Goal: Transaction & Acquisition: Download file/media

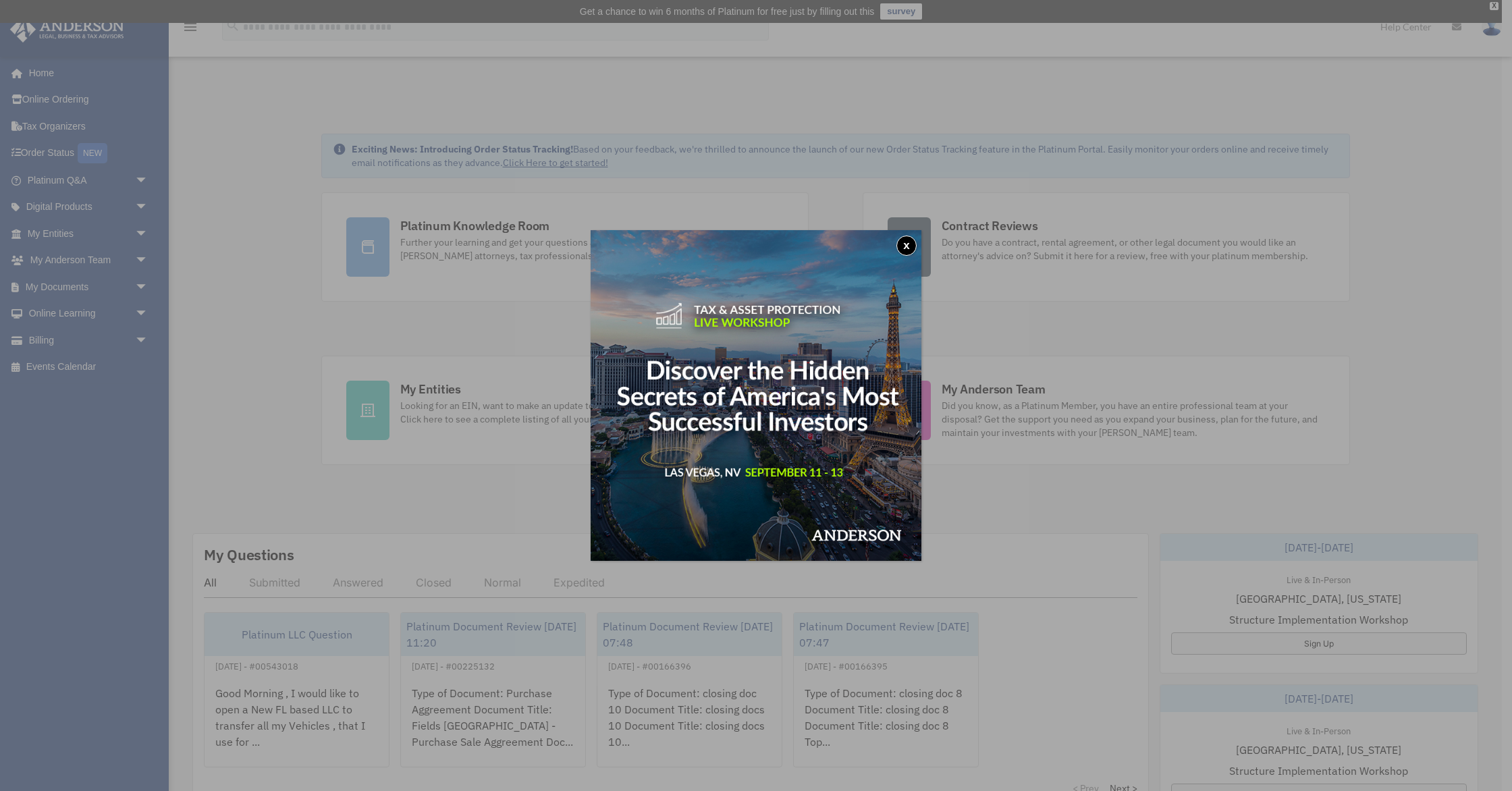
click at [909, 249] on button "x" at bounding box center [906, 246] width 21 height 21
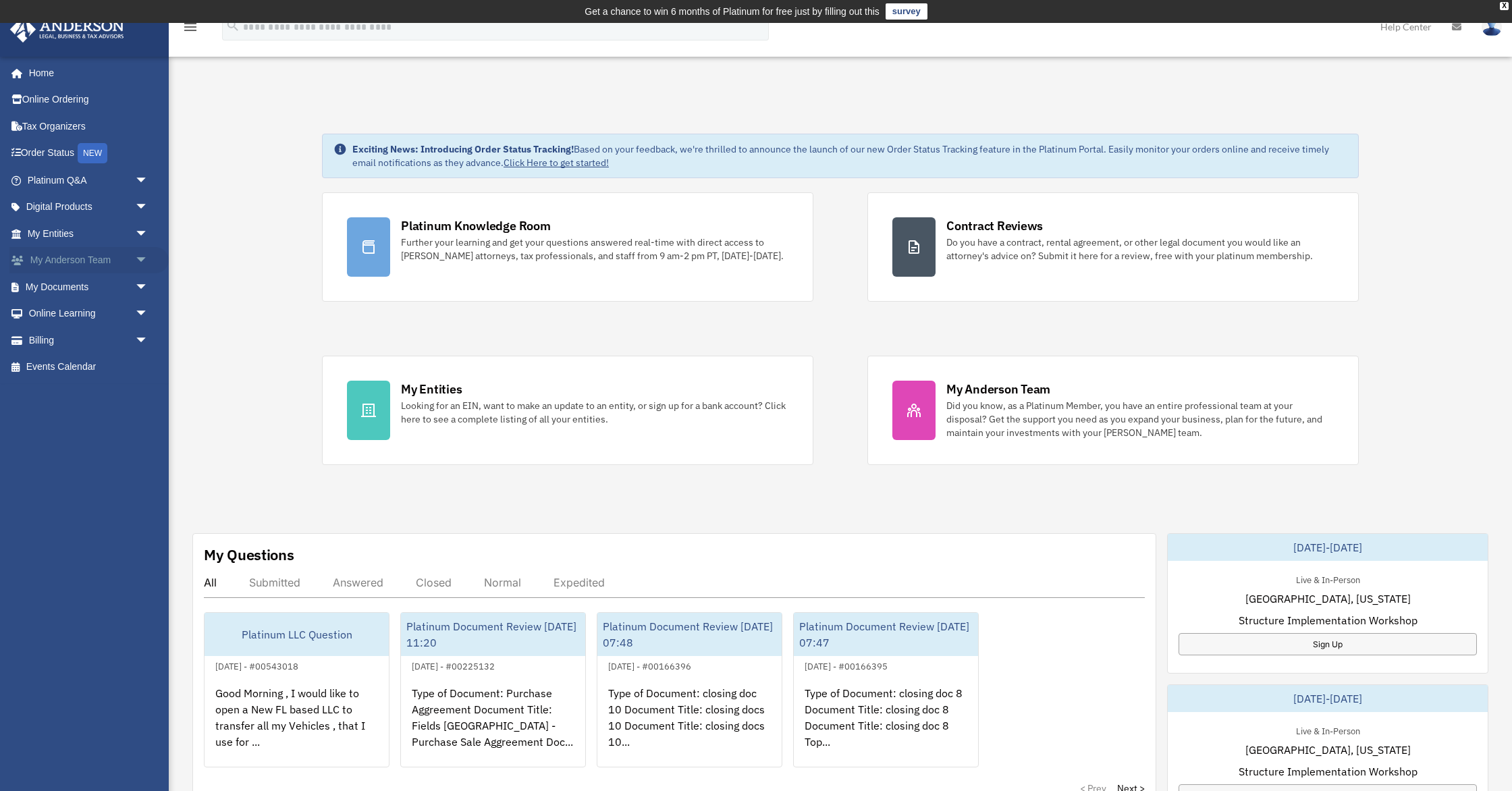
click at [100, 264] on link "My Anderson Team arrow_drop_down" at bounding box center [88, 260] width 159 height 27
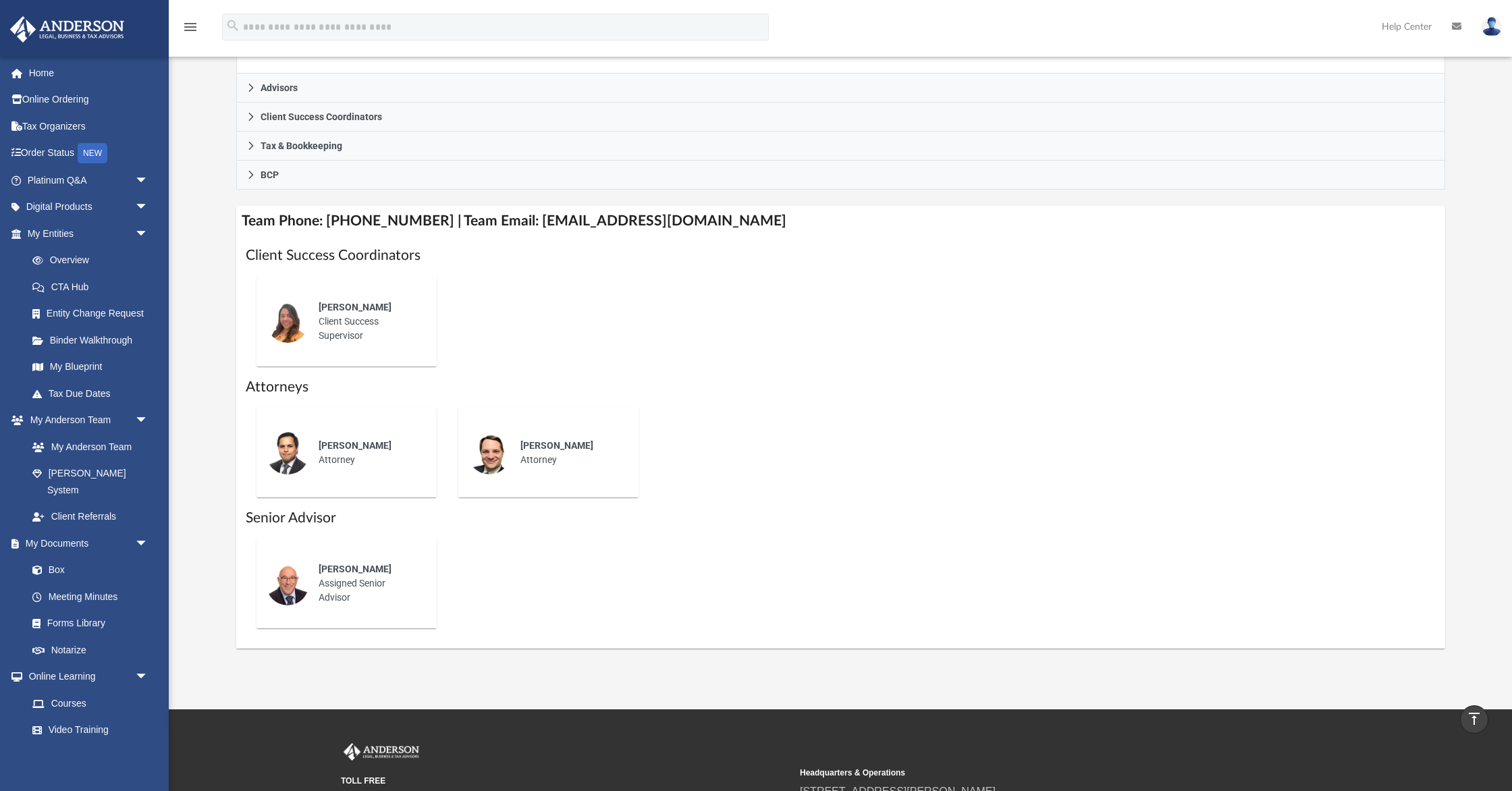
scroll to position [388, 0]
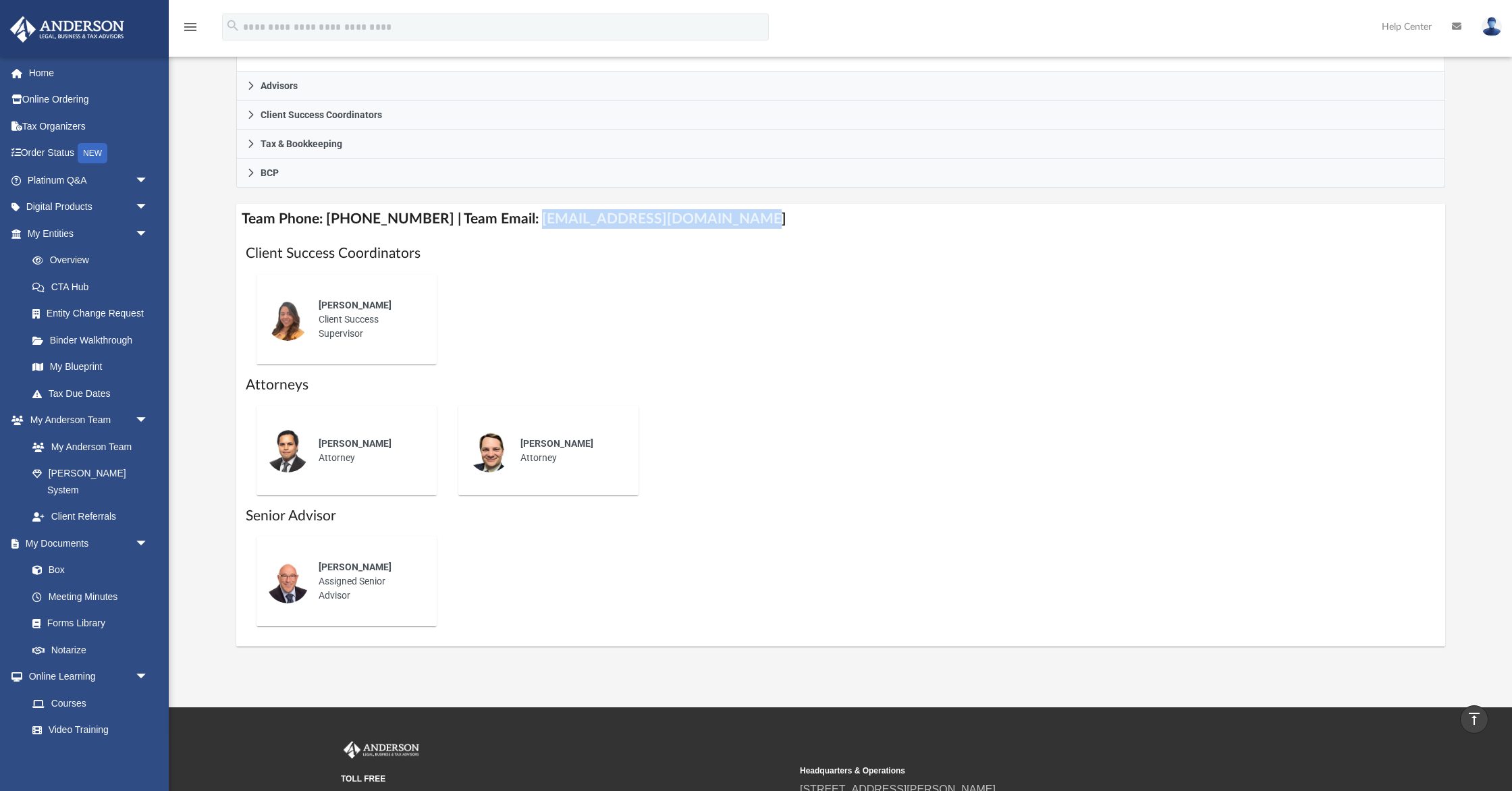
drag, startPoint x: 513, startPoint y: 220, endPoint x: 737, endPoint y: 218, distance: 224.0
click at [737, 218] on h4 "Team Phone: (725) 208-3141 | Team Email: myteam@andersonadvisors.com" at bounding box center [841, 219] width 1209 height 31
copy h4 "[EMAIL_ADDRESS][DOMAIN_NAME]"
click at [363, 302] on span "Alex Gomez" at bounding box center [355, 305] width 73 height 11
click at [353, 311] on div "Alex Gomez Client Success Supervisor" at bounding box center [368, 320] width 118 height 62
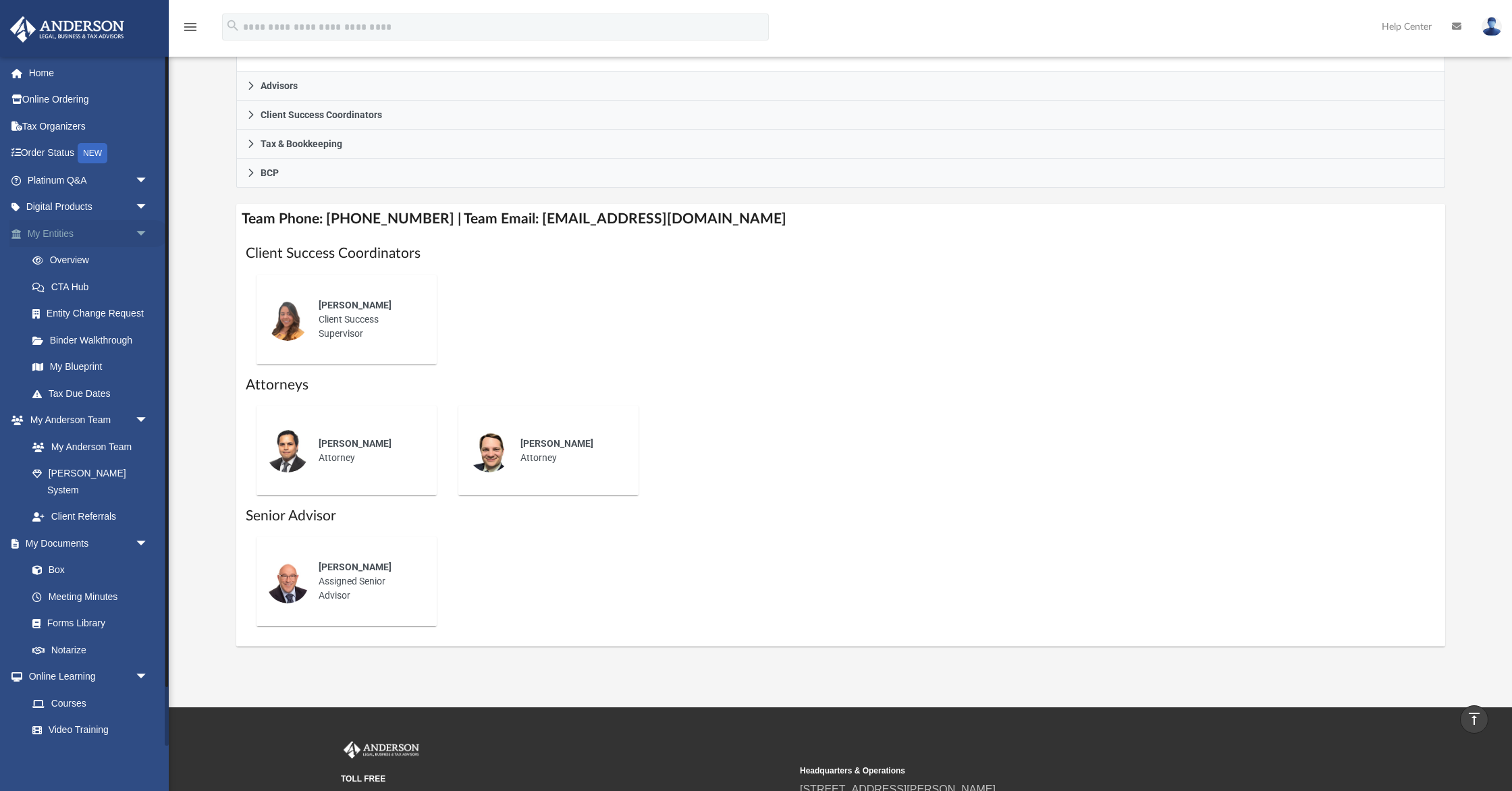
click at [56, 226] on link "My Entities arrow_drop_down" at bounding box center [88, 233] width 159 height 27
click at [73, 259] on link "Overview" at bounding box center [94, 260] width 150 height 27
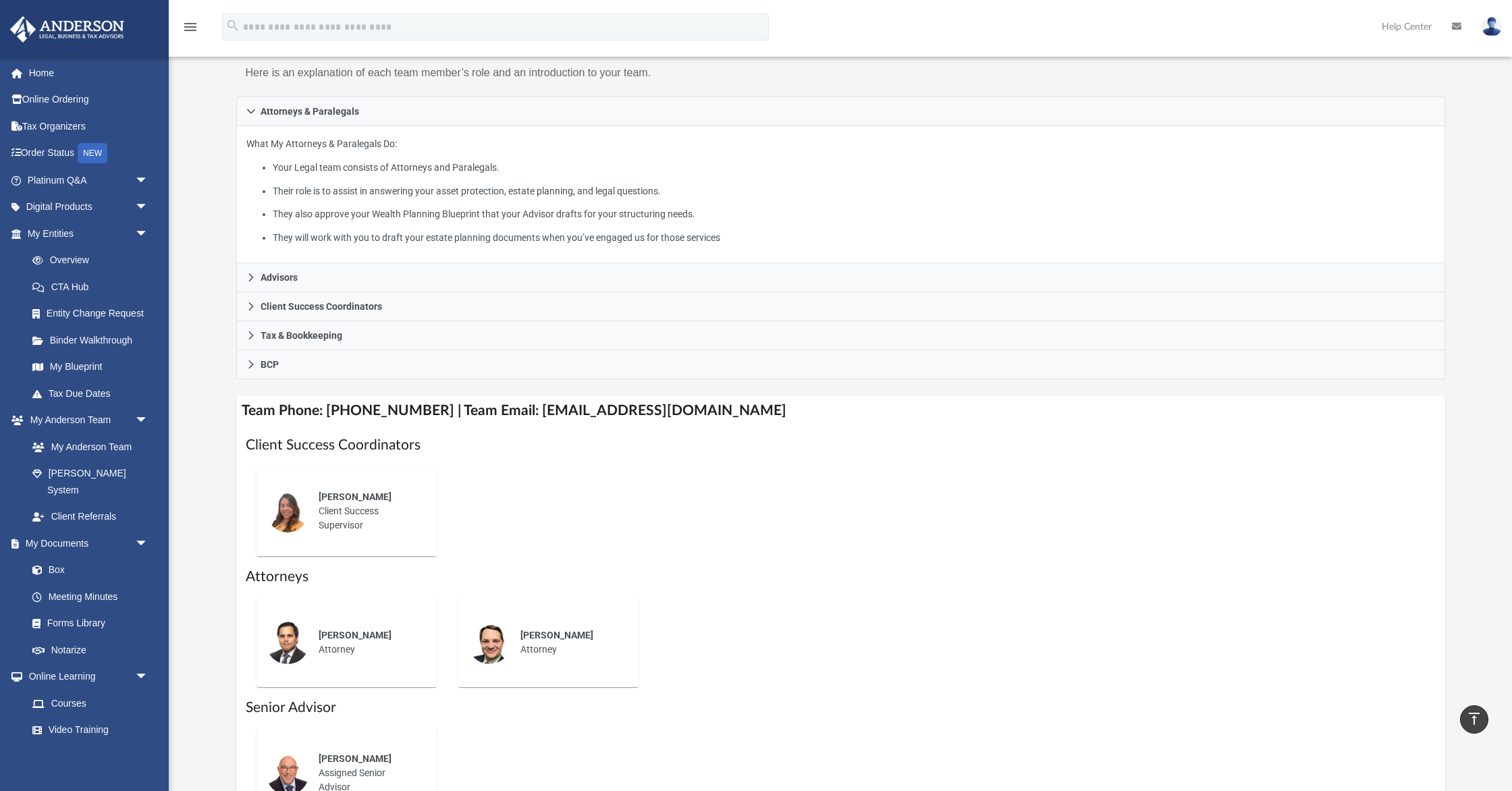
scroll to position [119, 0]
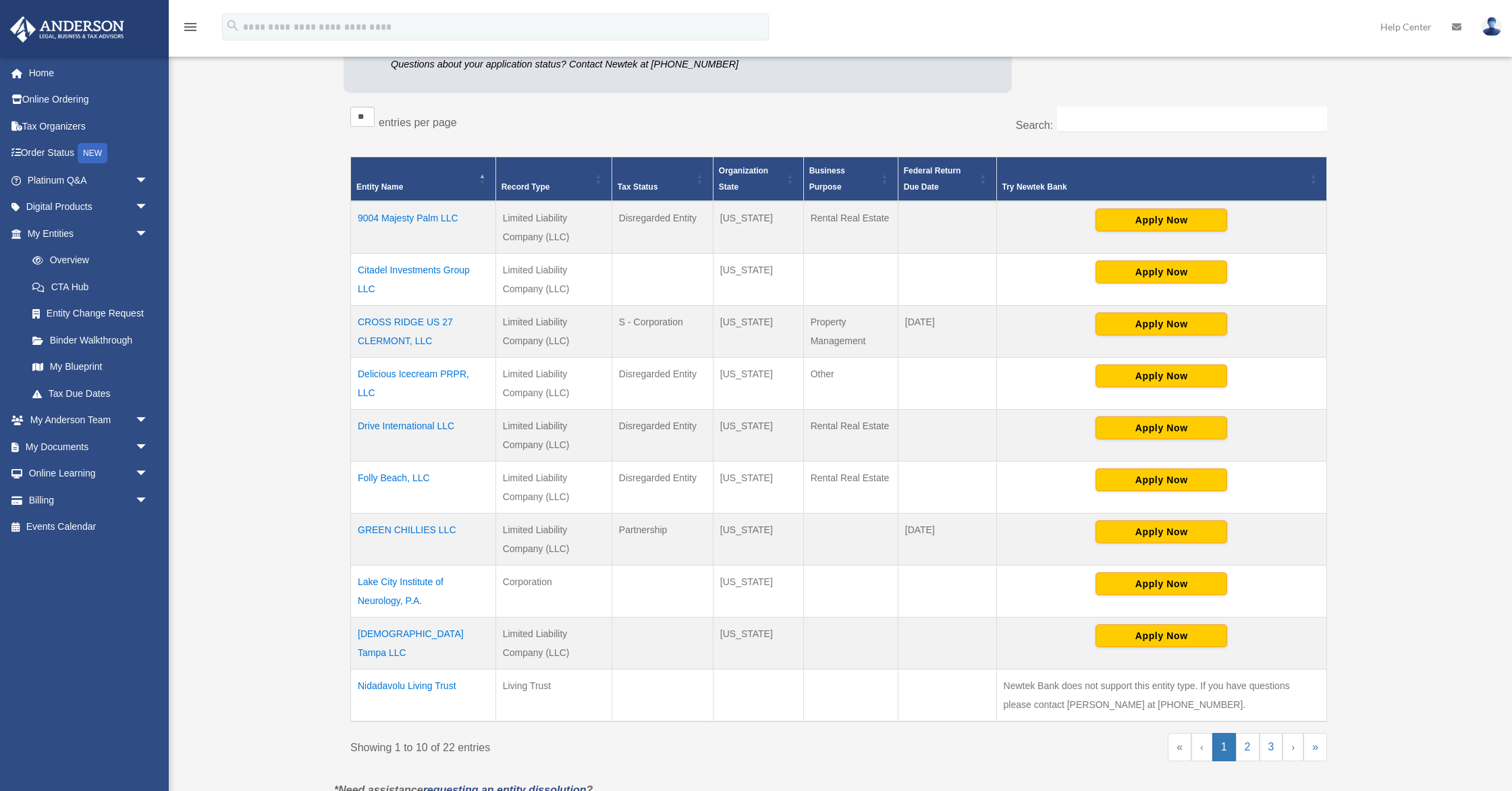
scroll to position [272, 0]
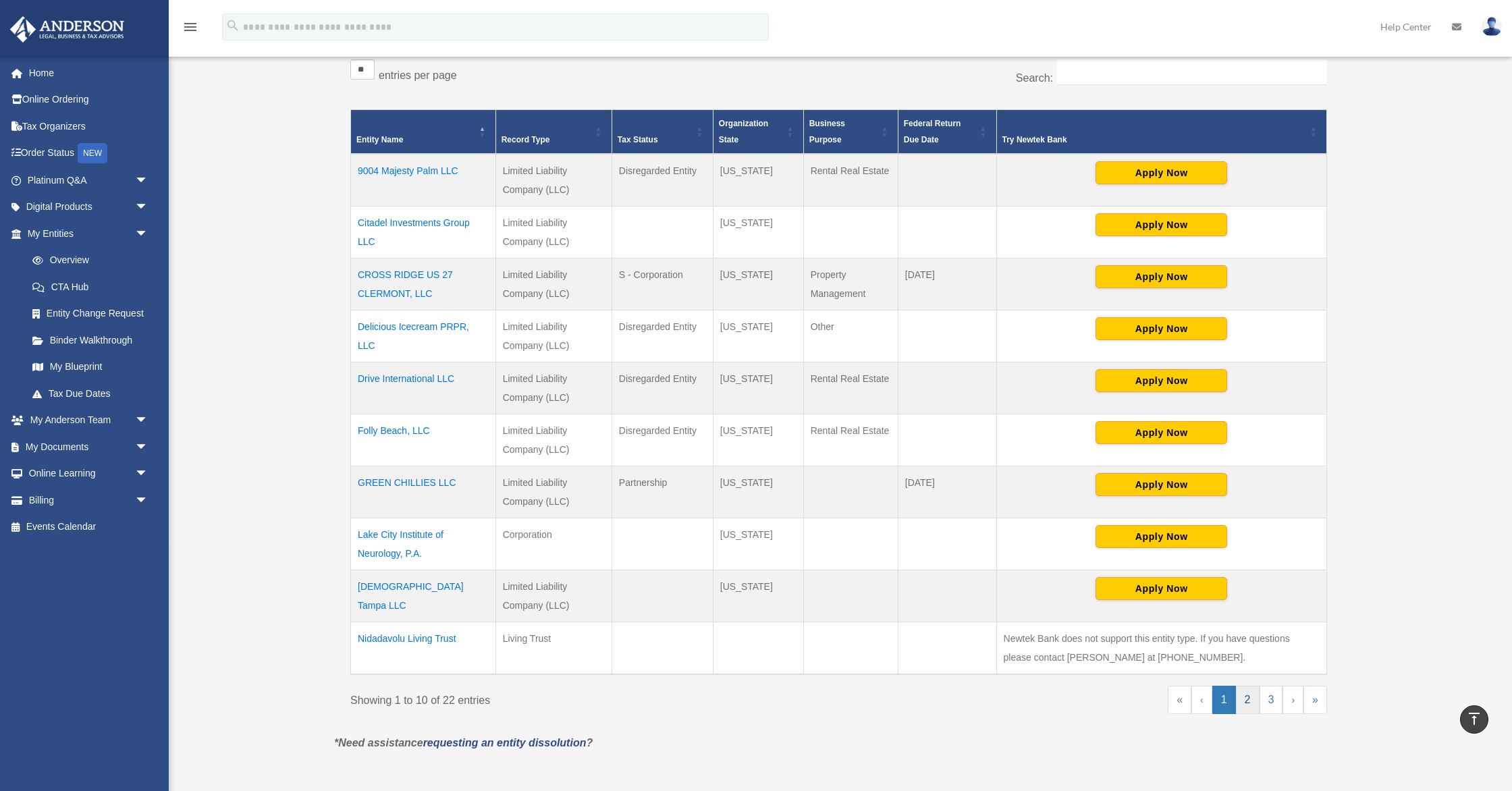
click at [1250, 699] on link "2" at bounding box center [1247, 699] width 24 height 28
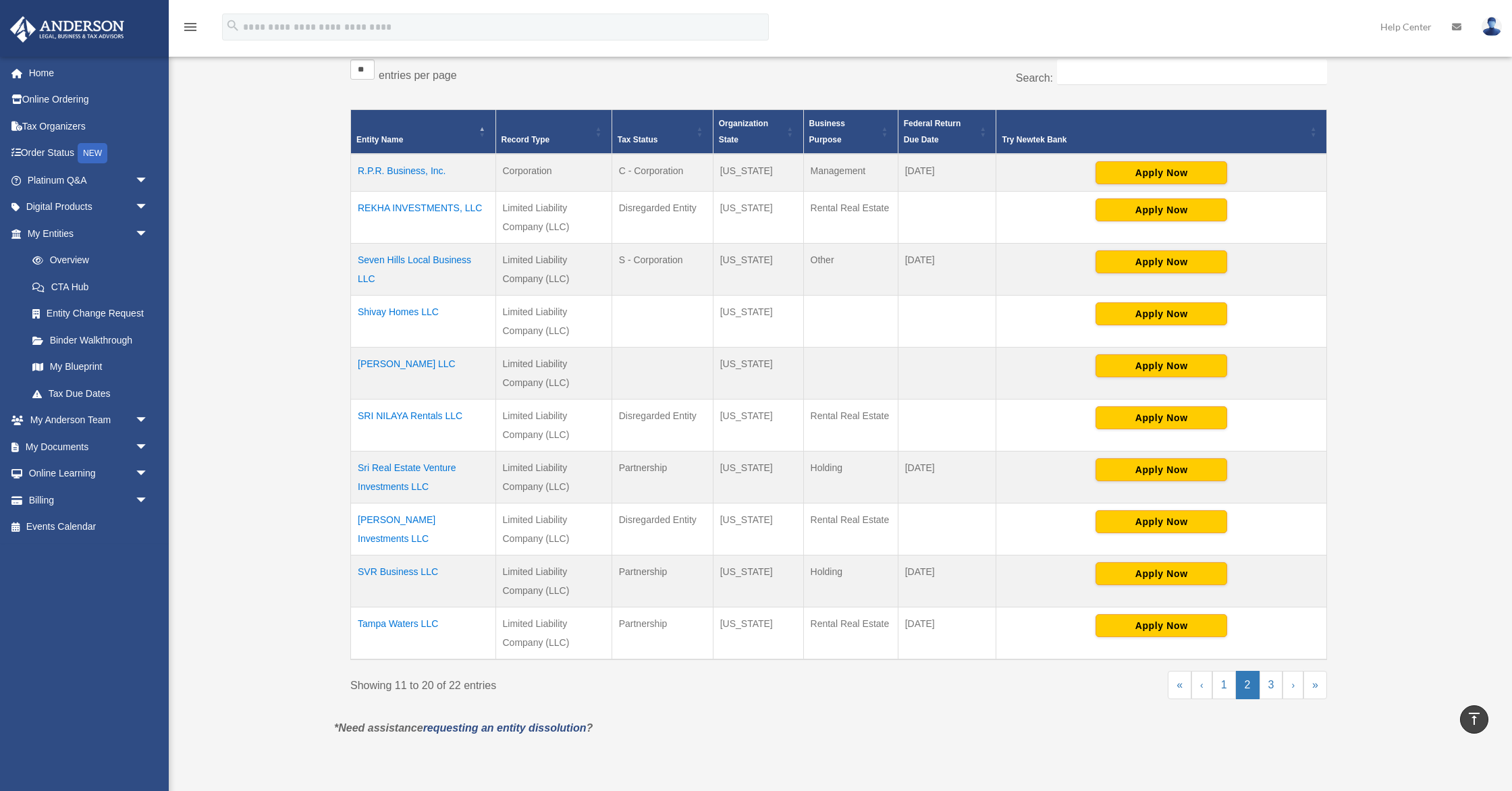
scroll to position [273, 0]
click at [1277, 680] on link "3" at bounding box center [1271, 684] width 24 height 28
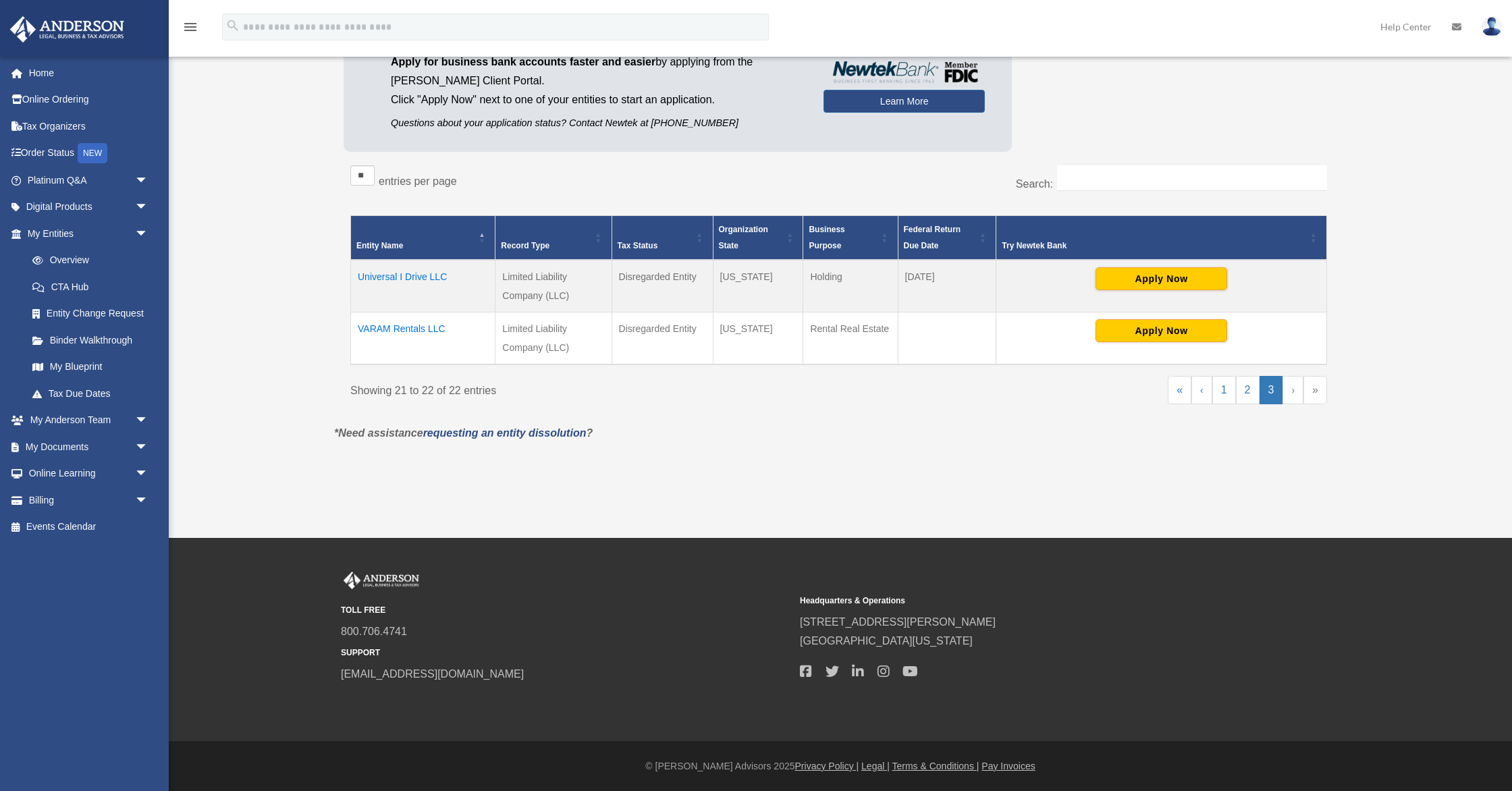
click at [393, 279] on td "Universal I Drive LLC" at bounding box center [423, 286] width 144 height 53
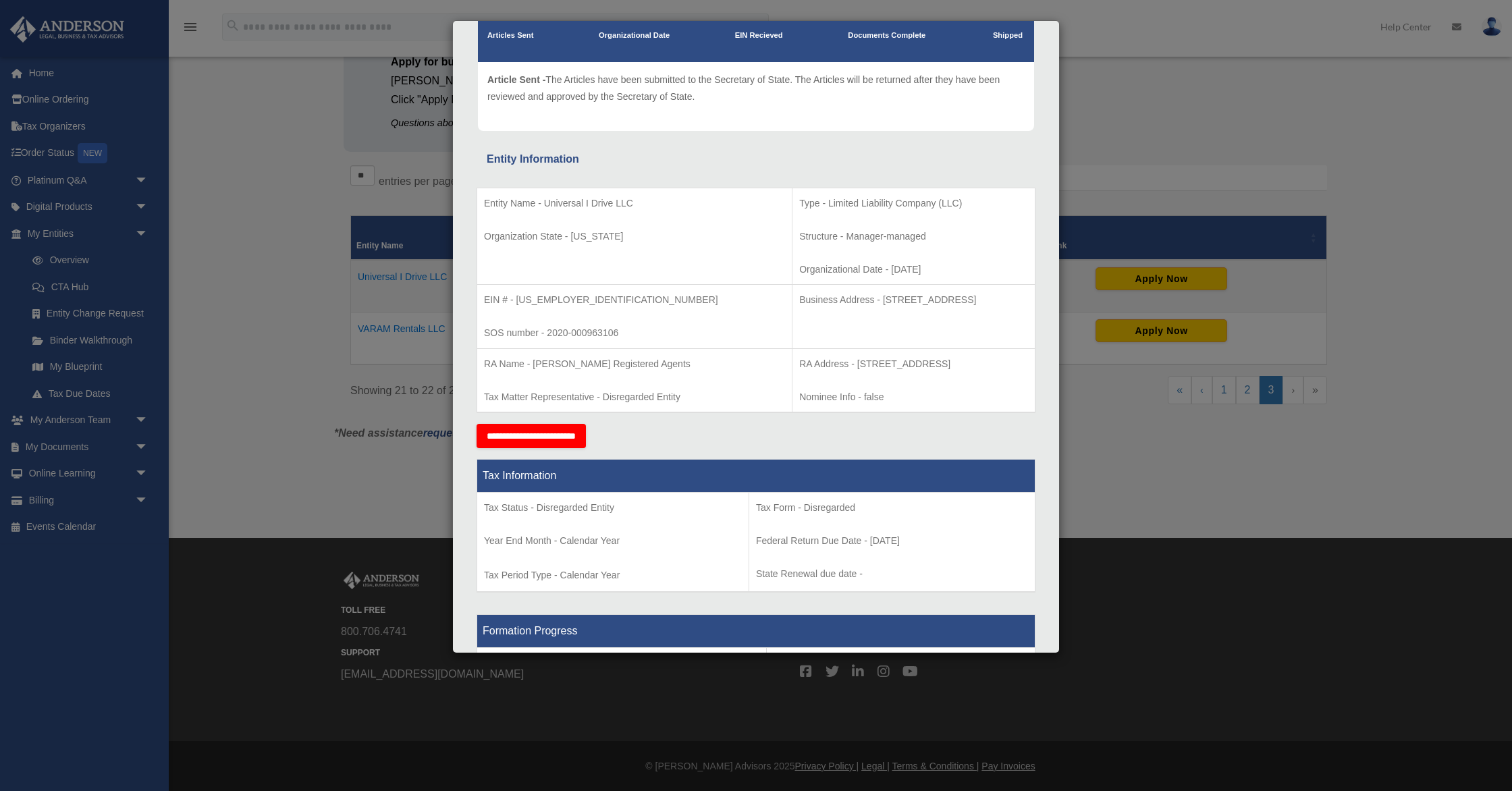
scroll to position [57, 0]
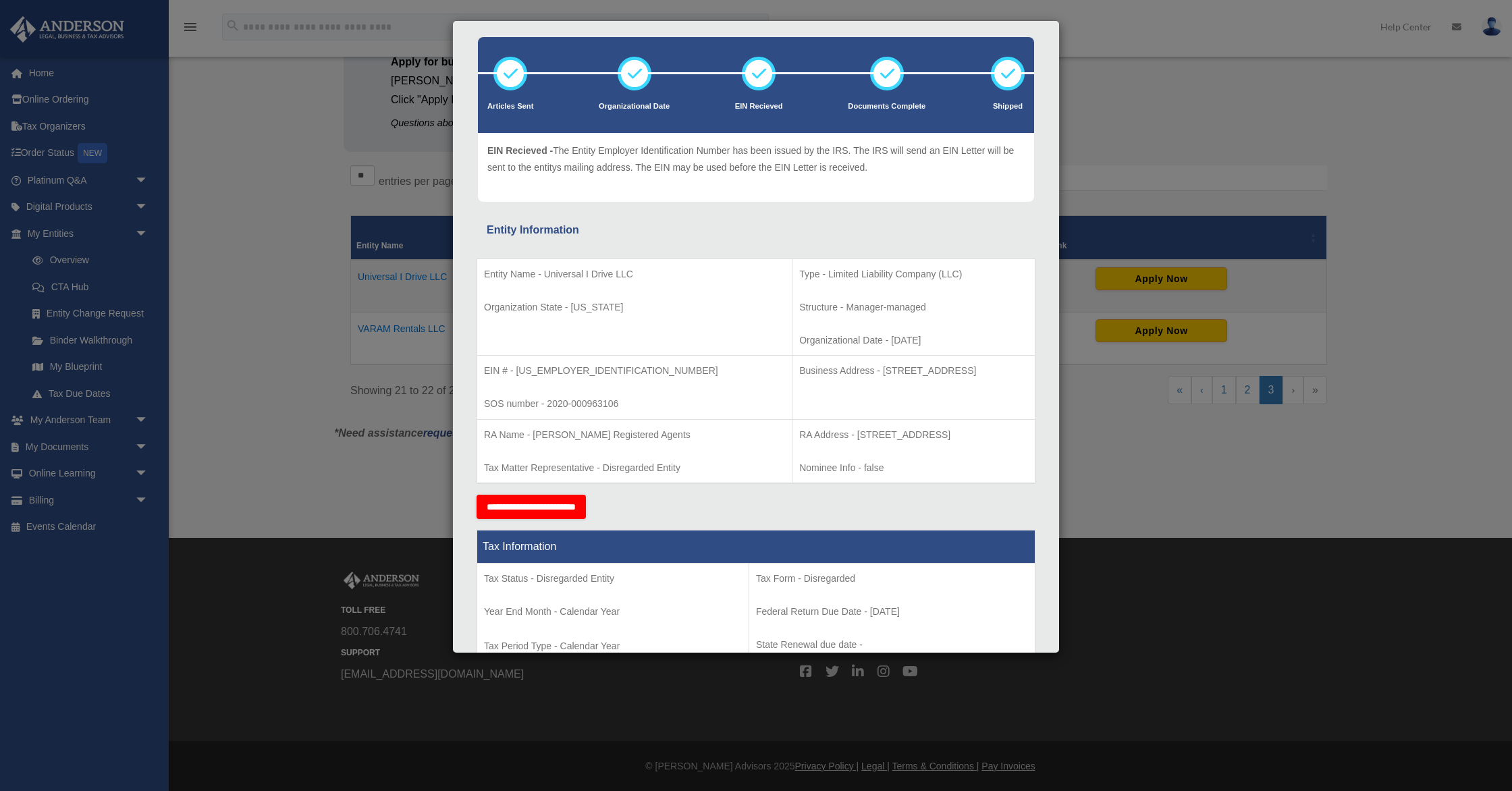
click at [56, 449] on div "Details × Articles Sent Organizational Date" at bounding box center [756, 395] width 1512 height 791
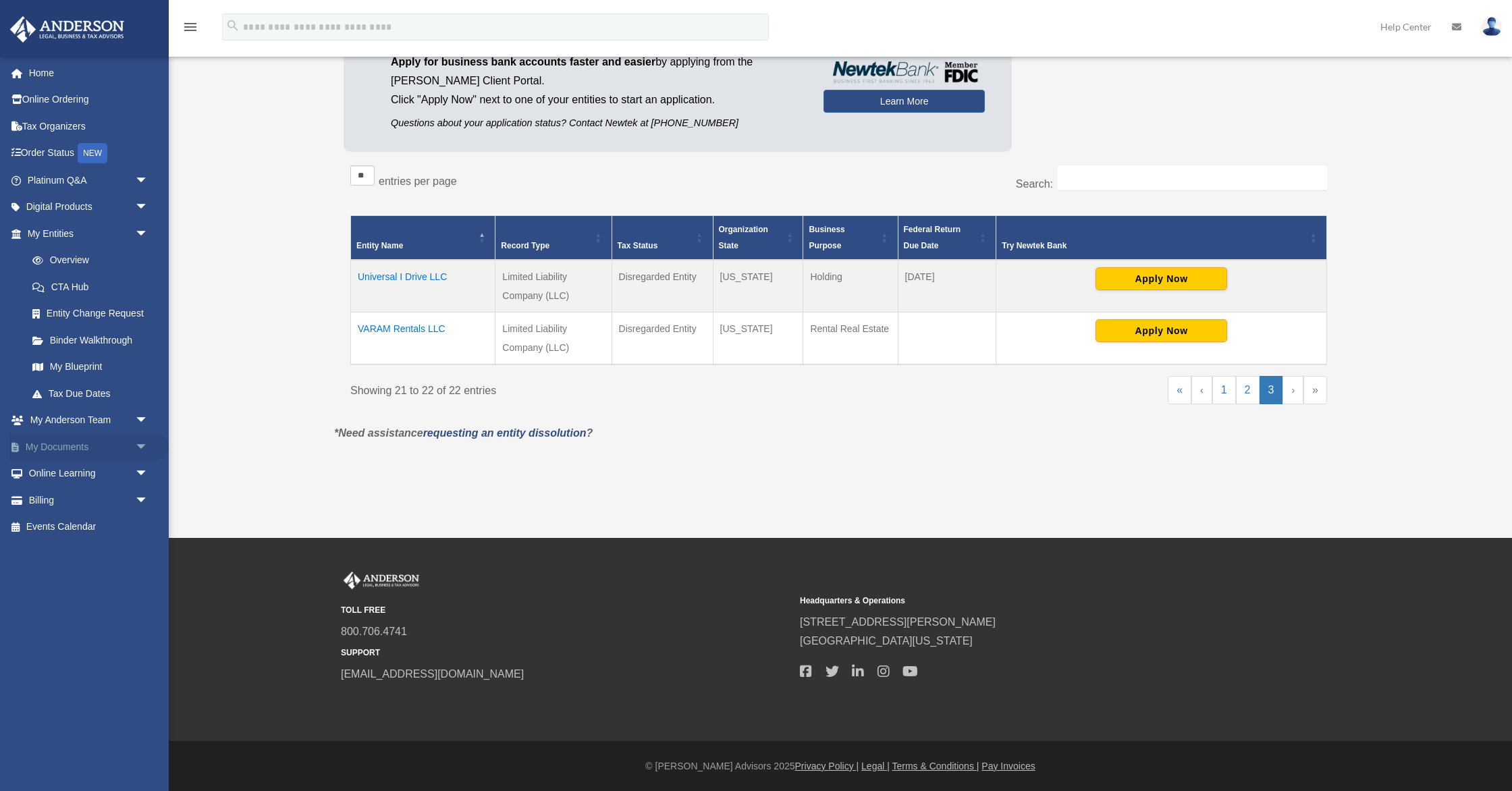
click at [73, 445] on link "My Documents arrow_drop_down" at bounding box center [88, 446] width 159 height 27
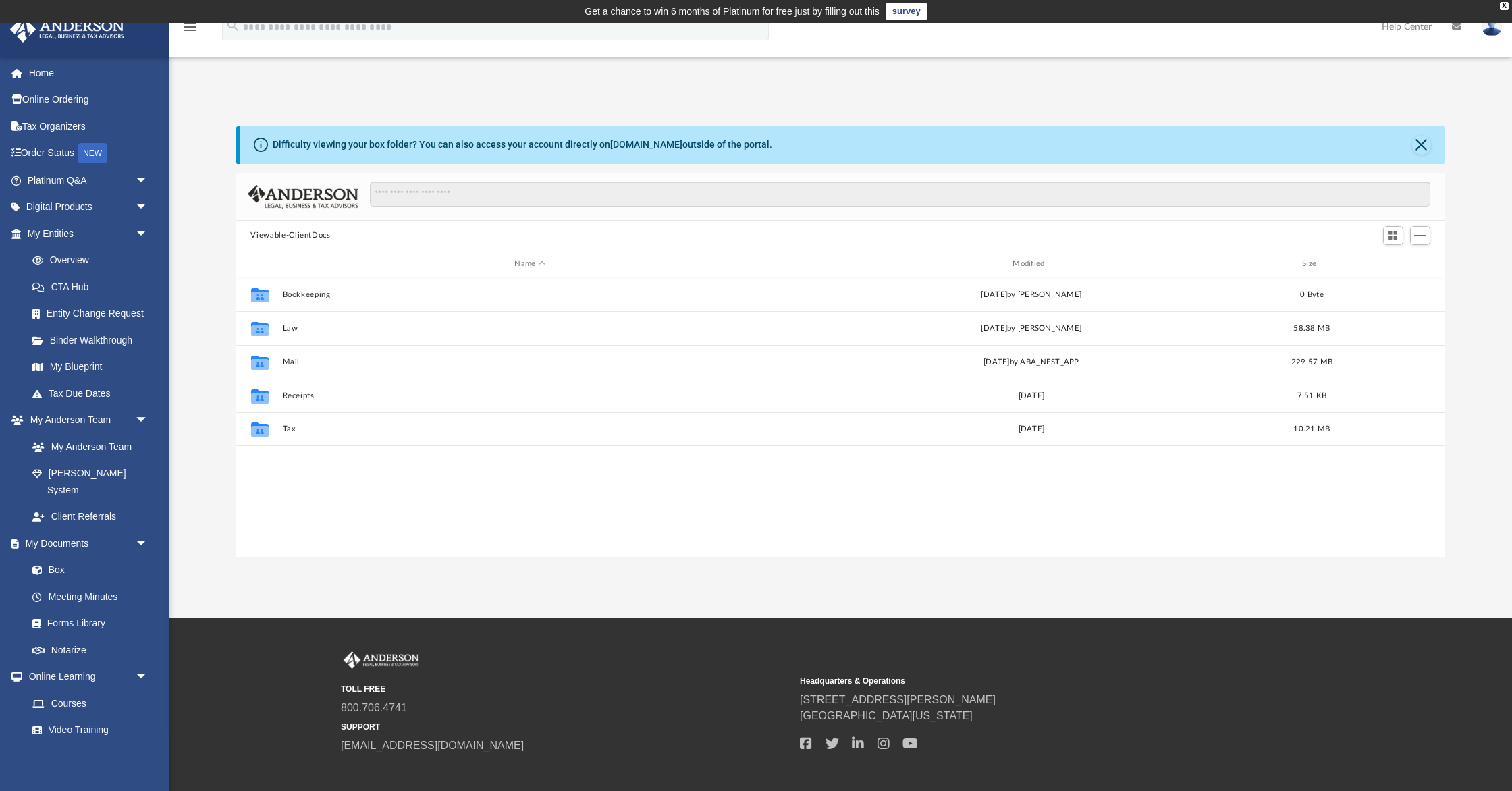
scroll to position [307, 1209]
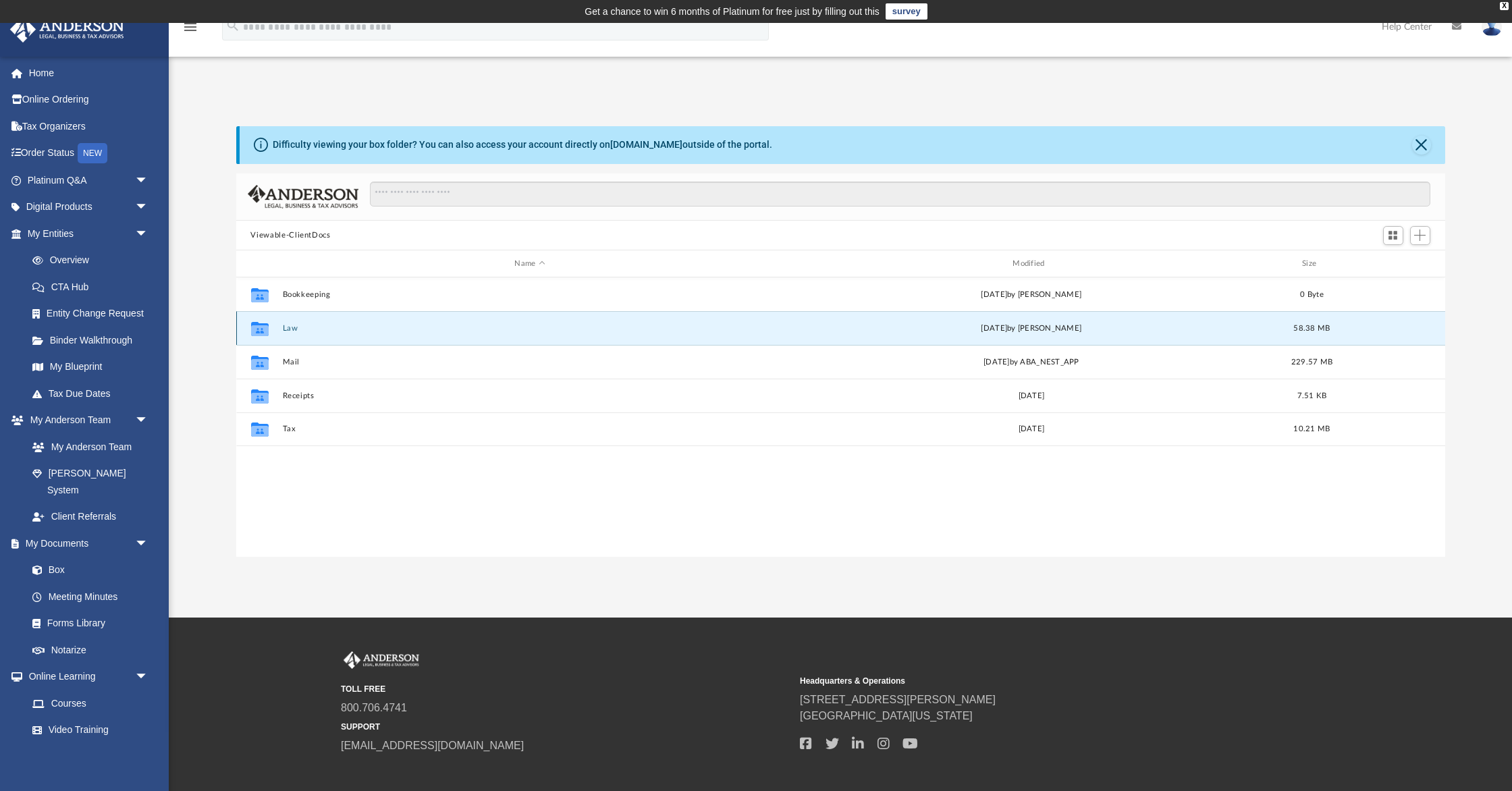
click at [285, 327] on button "Law" at bounding box center [530, 329] width 496 height 9
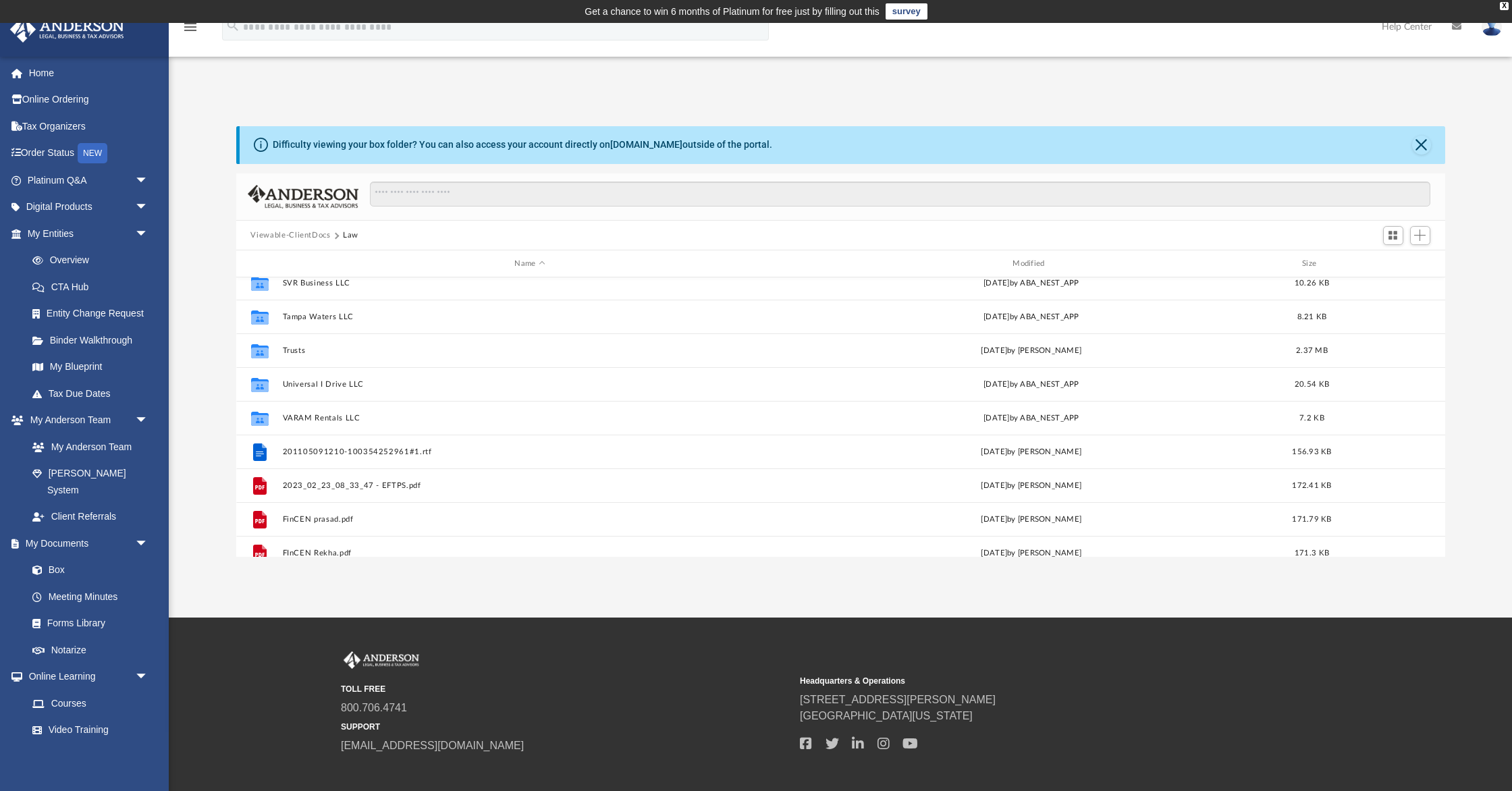
scroll to position [519, 0]
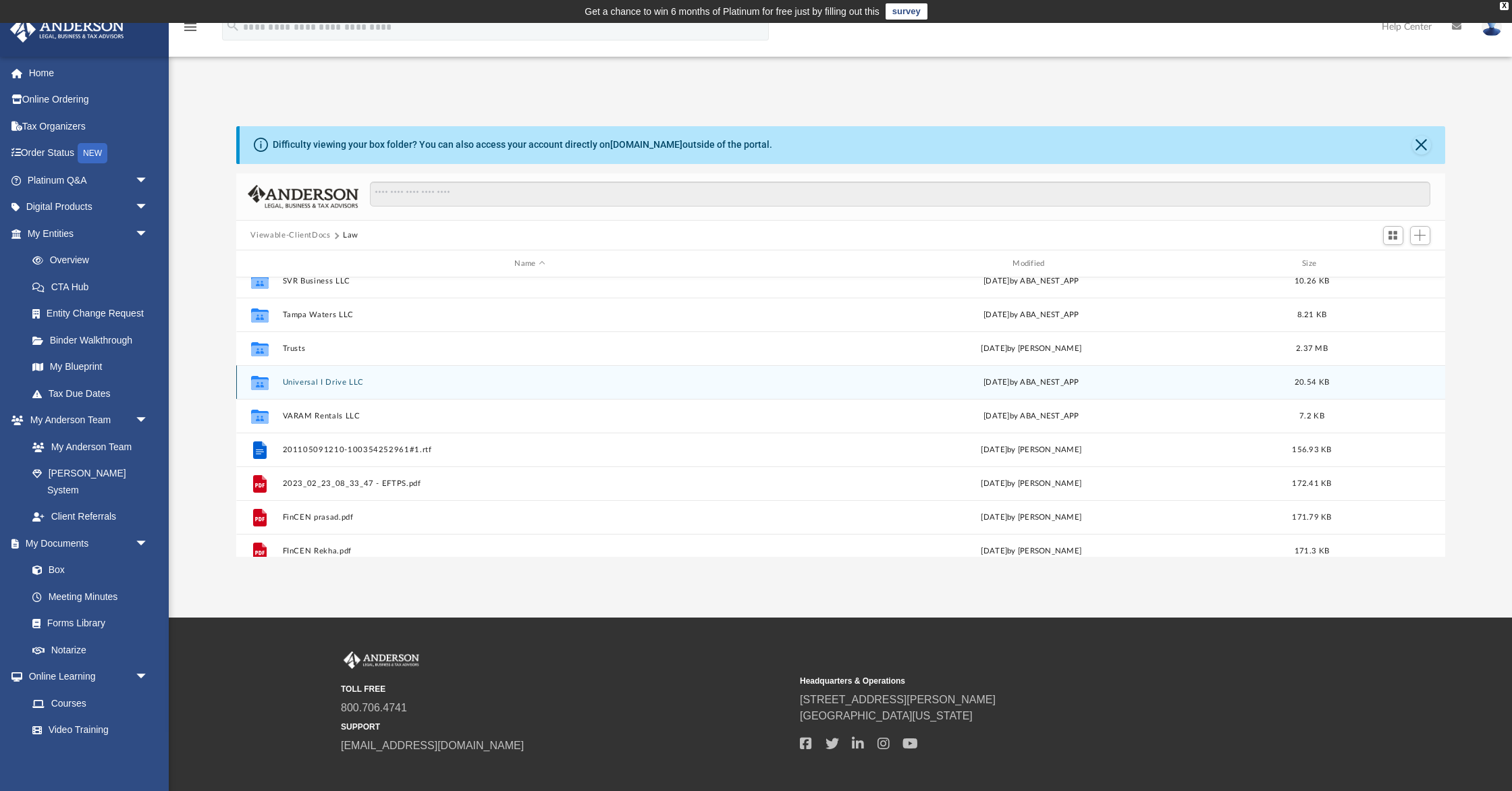
click at [314, 382] on button "Universal I Drive LLC" at bounding box center [530, 383] width 496 height 9
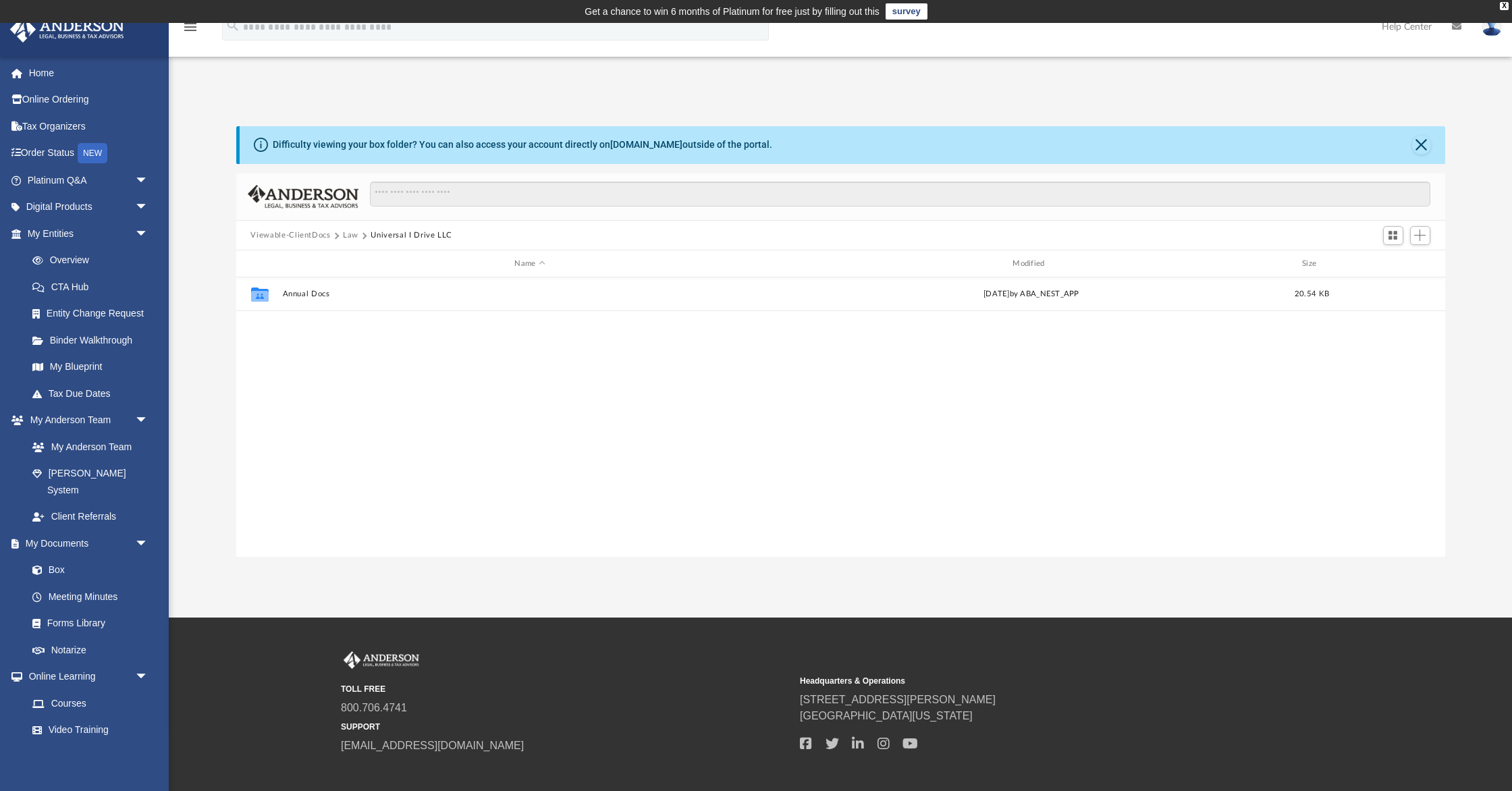
scroll to position [0, 0]
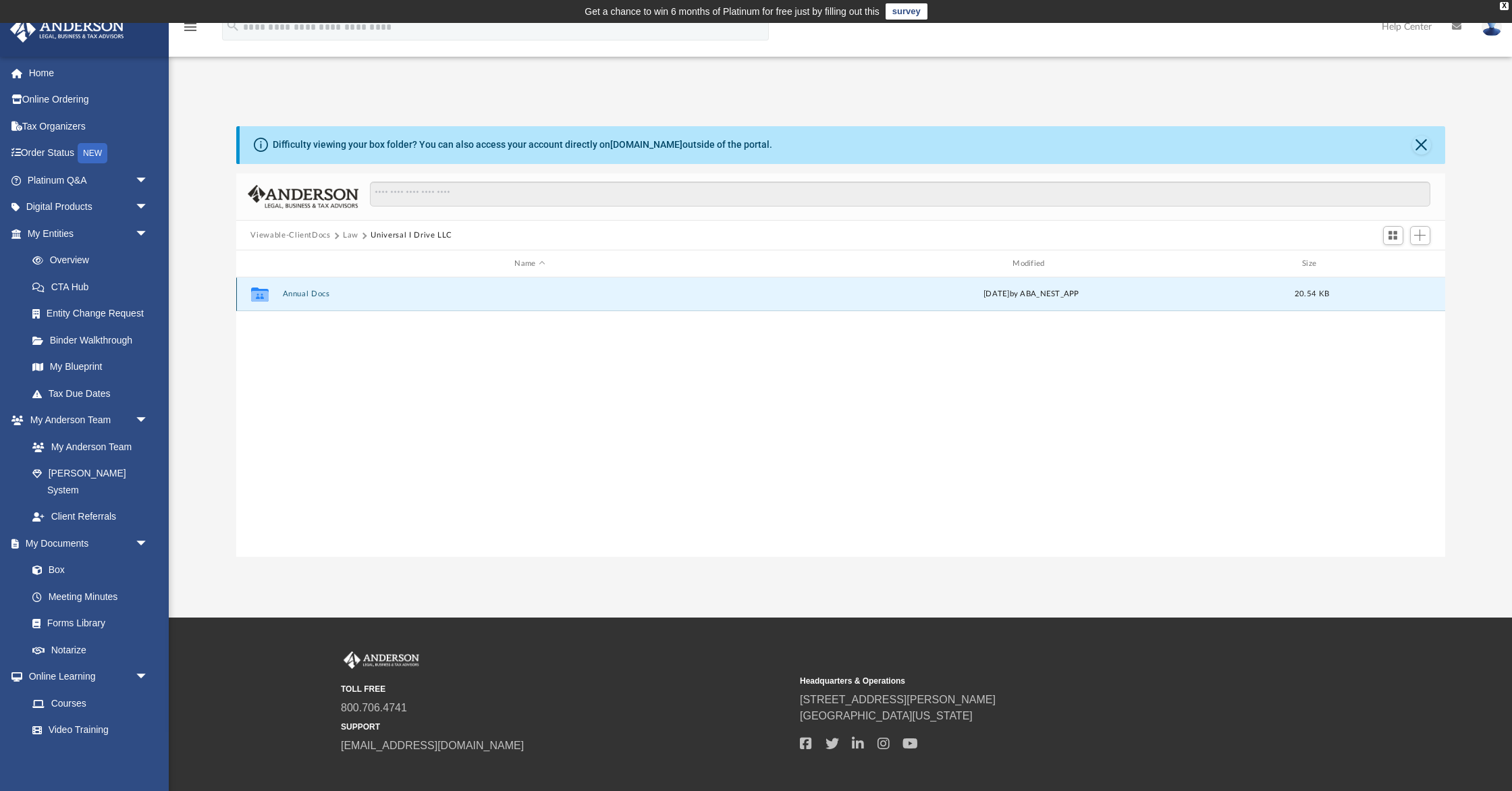
click at [307, 291] on button "Annual Docs" at bounding box center [530, 295] width 496 height 9
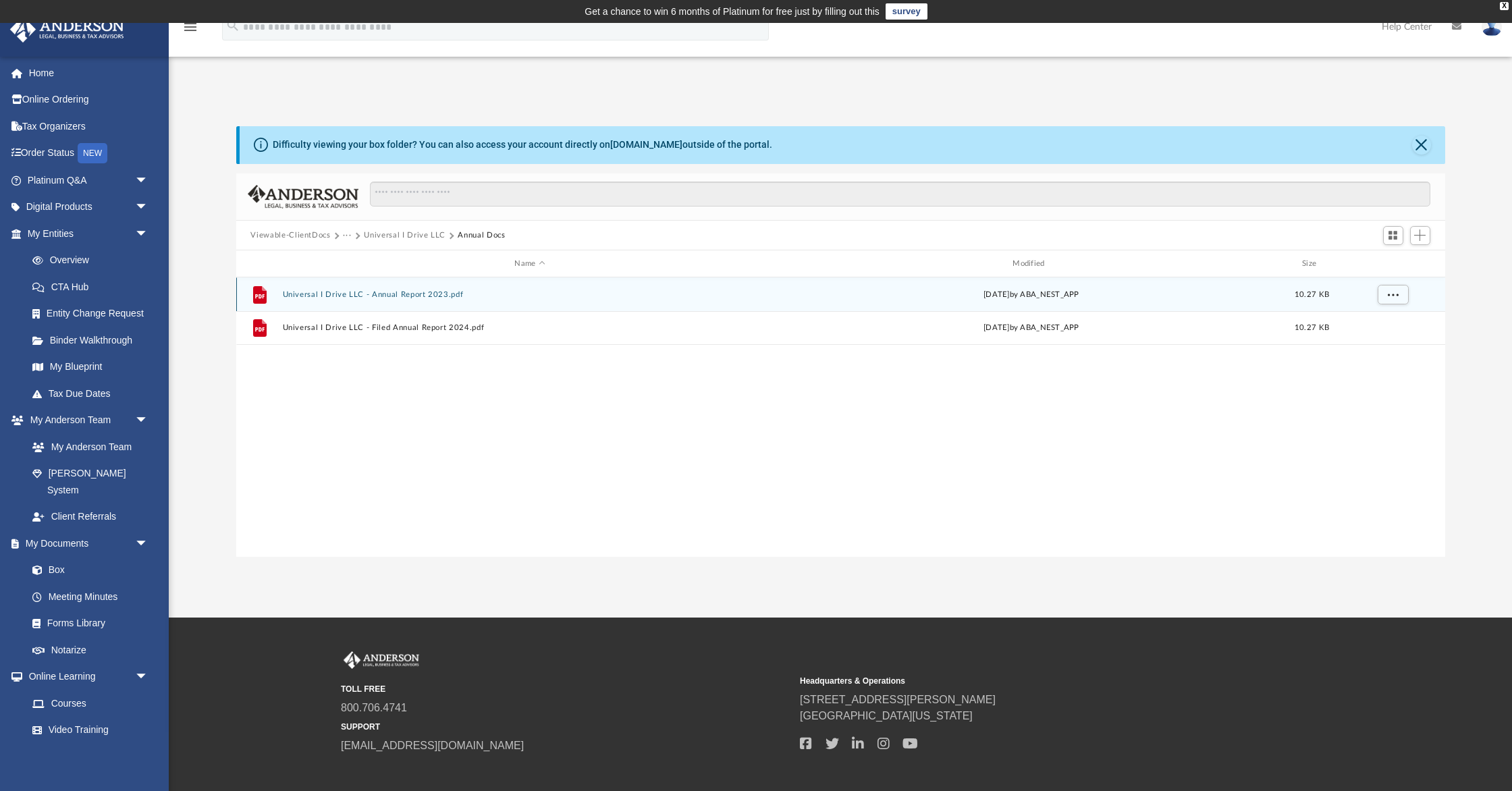
scroll to position [2, 0]
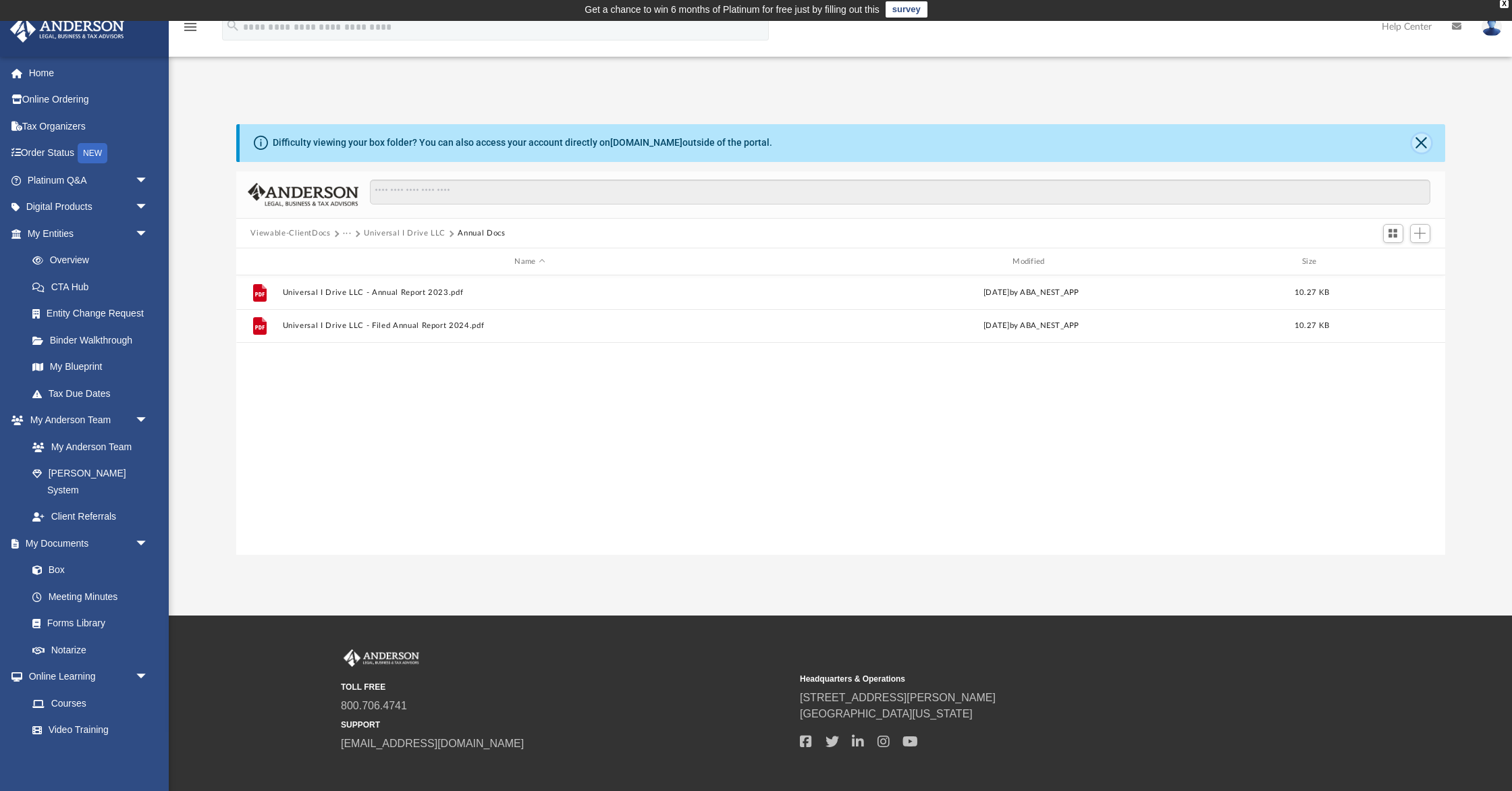
click at [1427, 144] on button "Close" at bounding box center [1421, 143] width 19 height 19
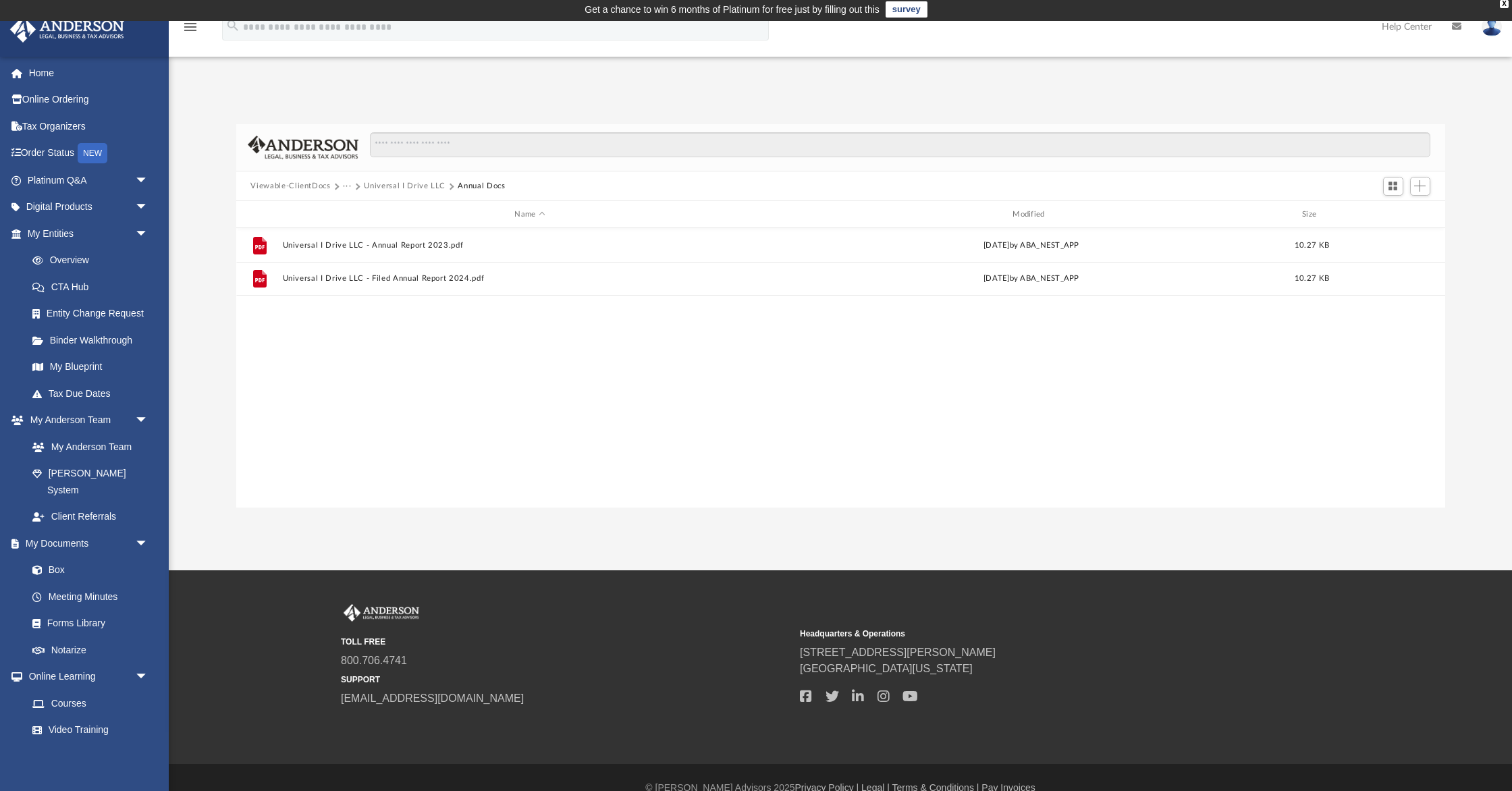
click at [384, 183] on button "Universal I Drive LLC" at bounding box center [404, 186] width 82 height 12
click at [346, 185] on button "Law" at bounding box center [351, 186] width 15 height 12
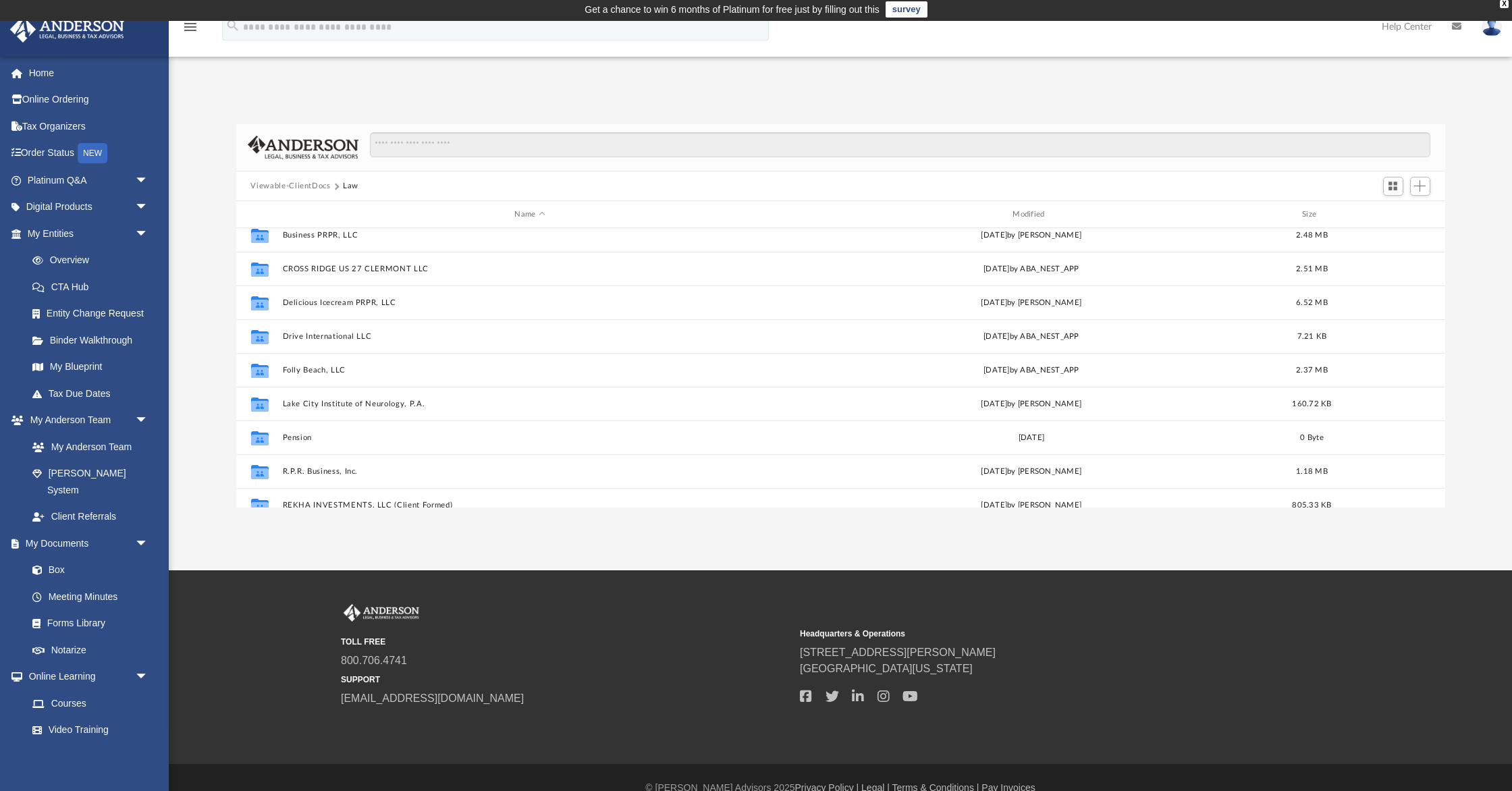
scroll to position [27, 0]
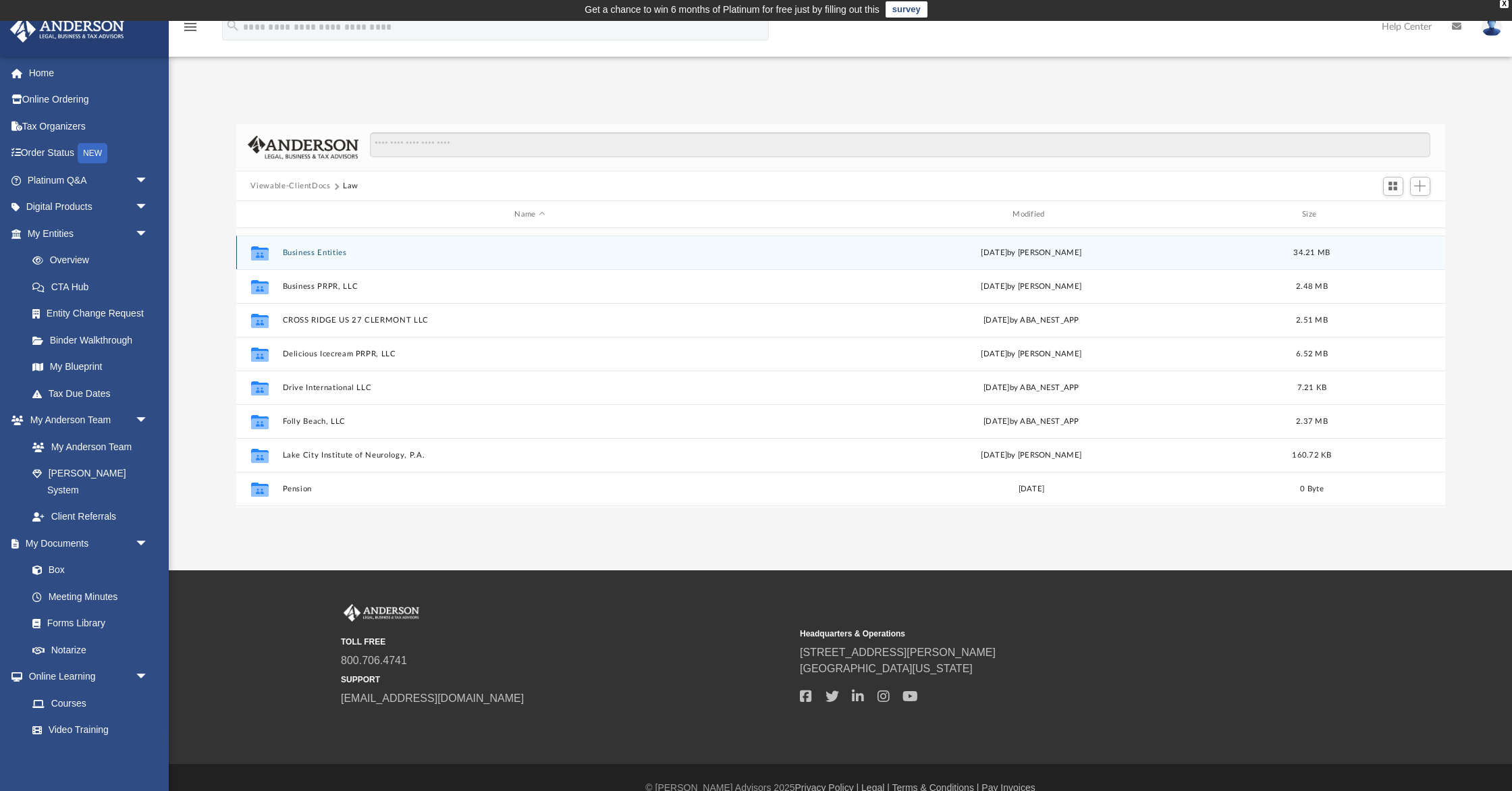
click at [327, 255] on button "Business Entities" at bounding box center [530, 253] width 496 height 9
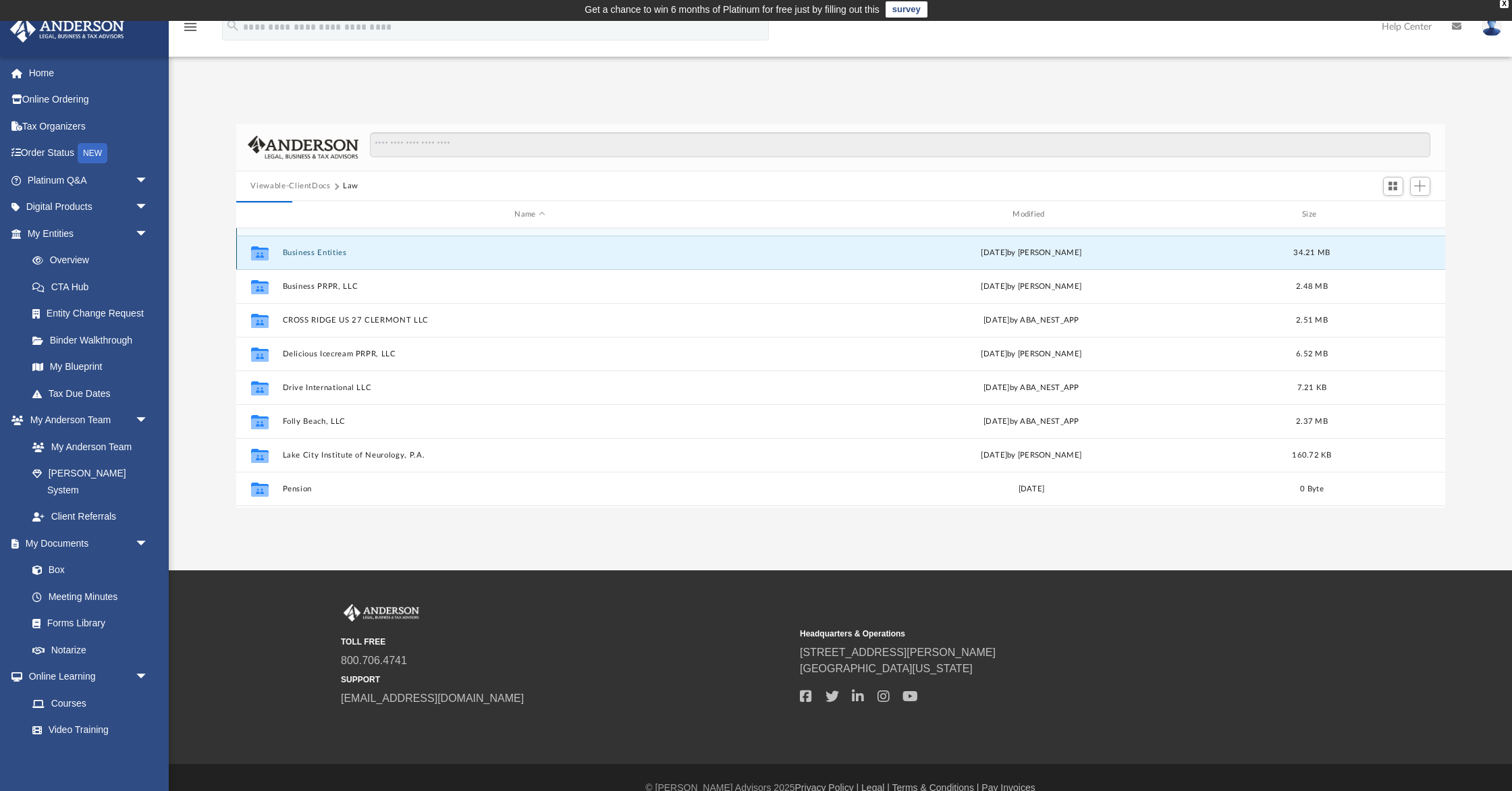
scroll to position [0, 0]
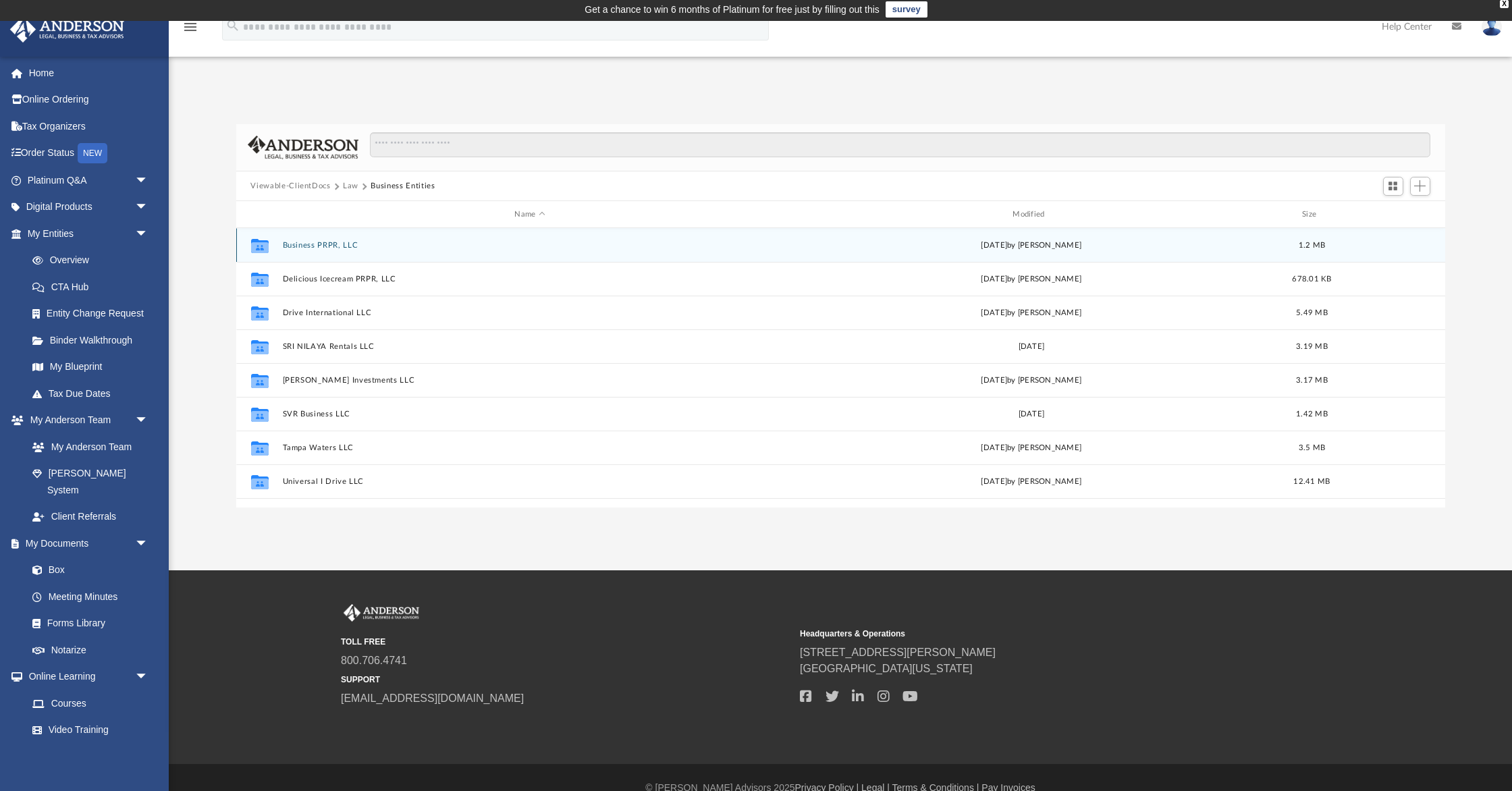
click at [324, 243] on button "Business PRPR, LLC" at bounding box center [530, 246] width 496 height 9
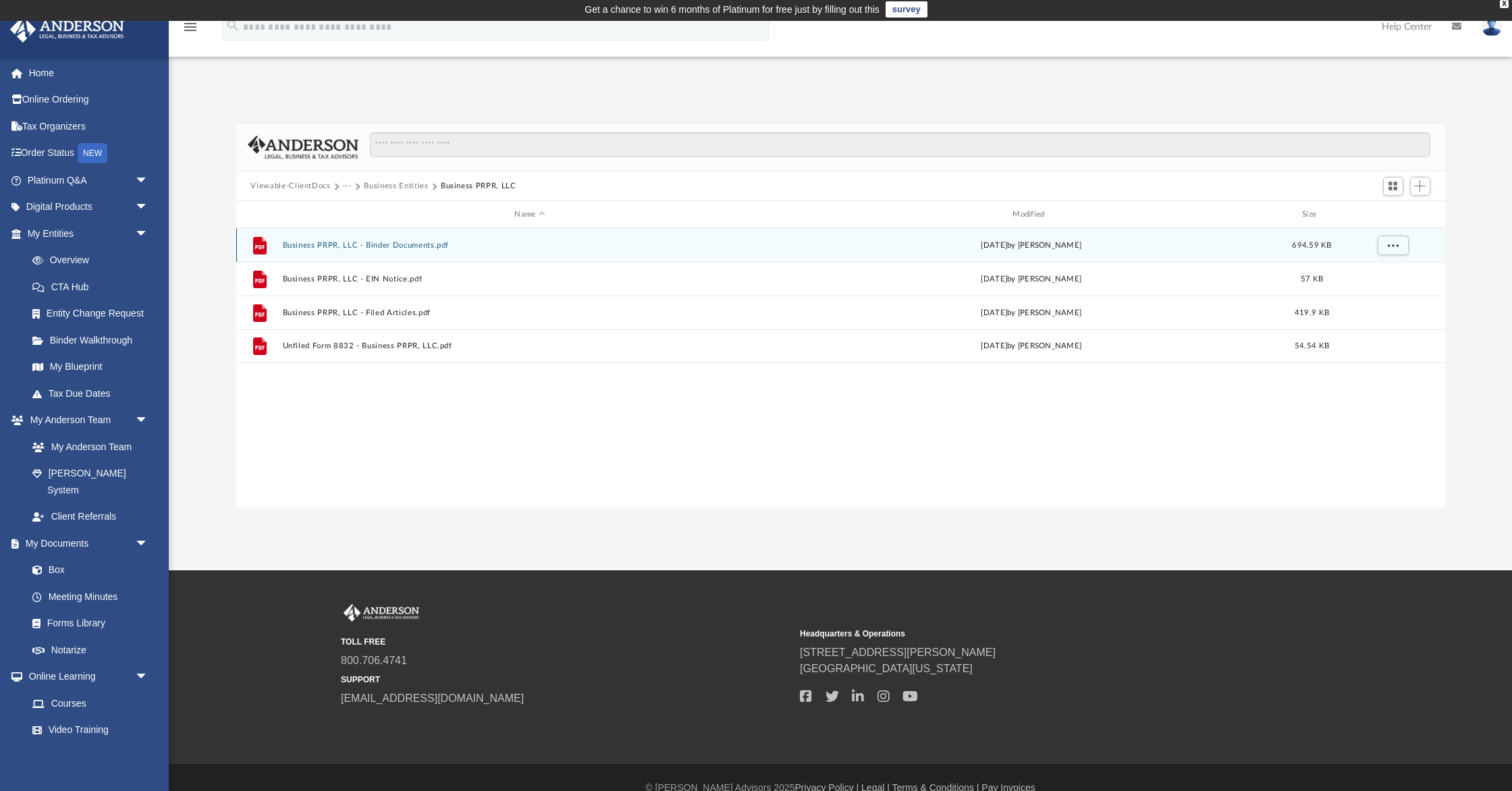
click at [383, 247] on button "Business PRPR, LLC - Binder Documents.pdf" at bounding box center [530, 246] width 496 height 9
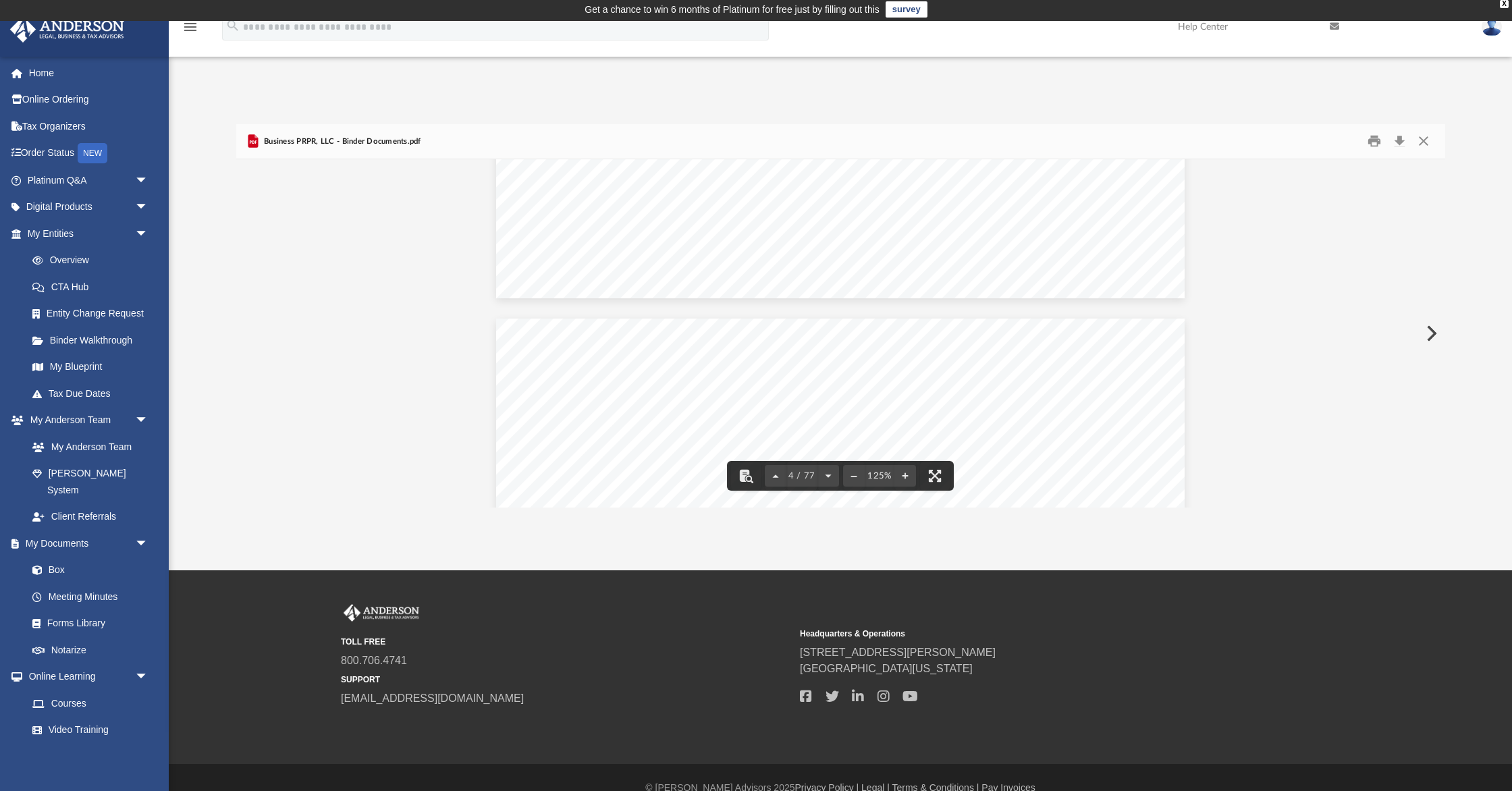
scroll to position [2585, 0]
click at [1428, 139] on button "Close" at bounding box center [1424, 141] width 24 height 21
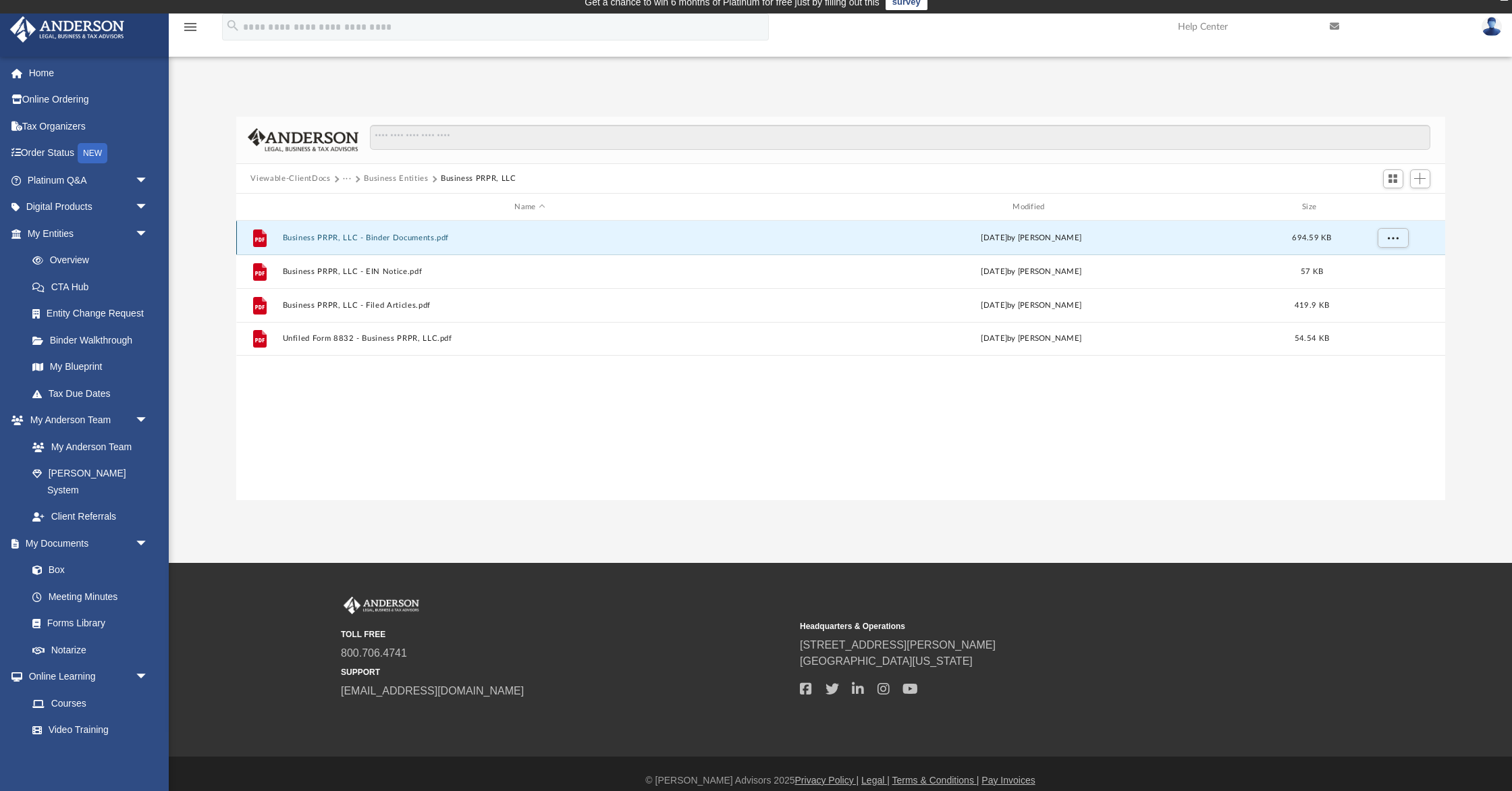
scroll to position [13, 0]
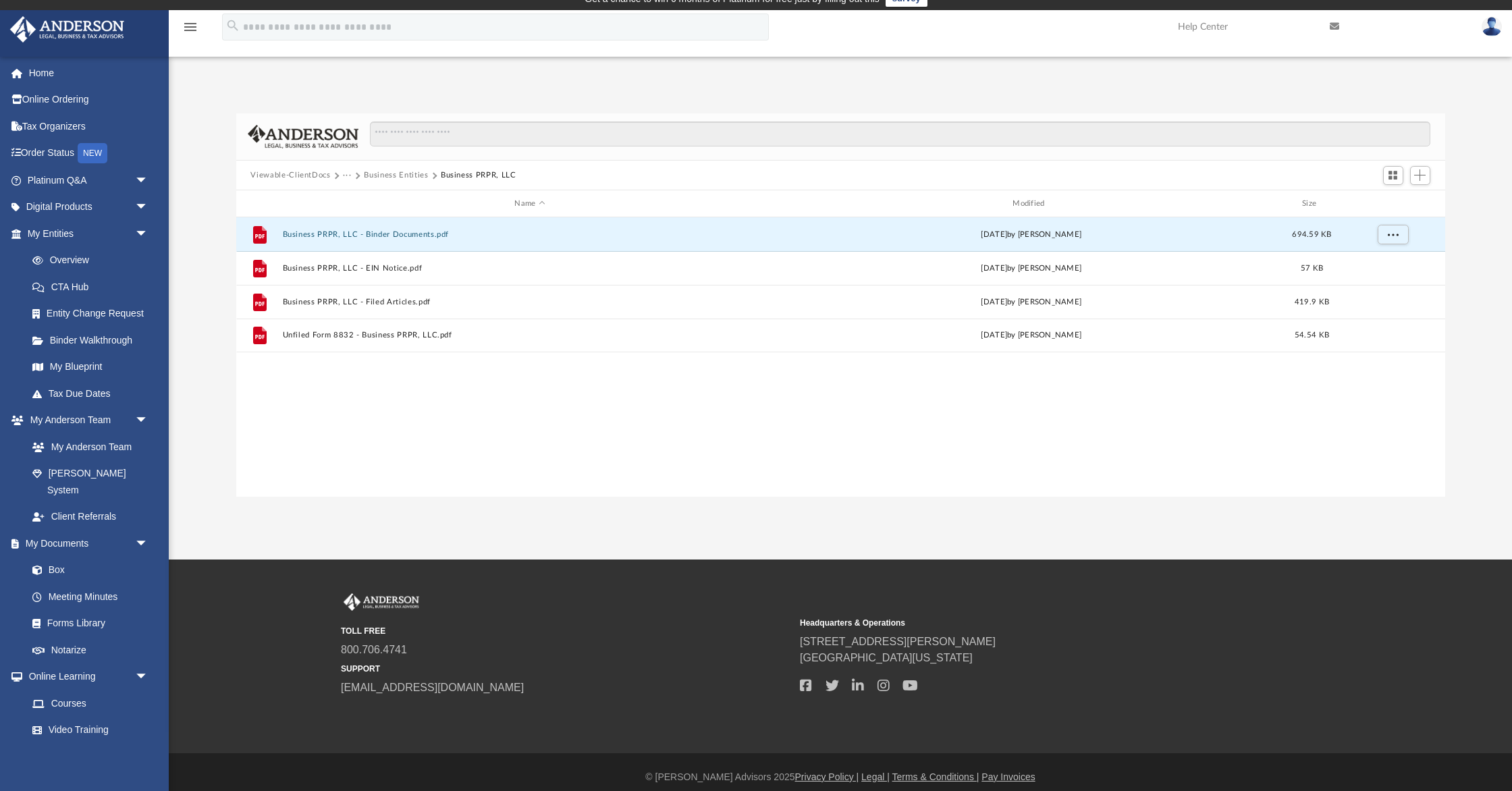
click at [389, 175] on button "Business Entities" at bounding box center [396, 175] width 64 height 12
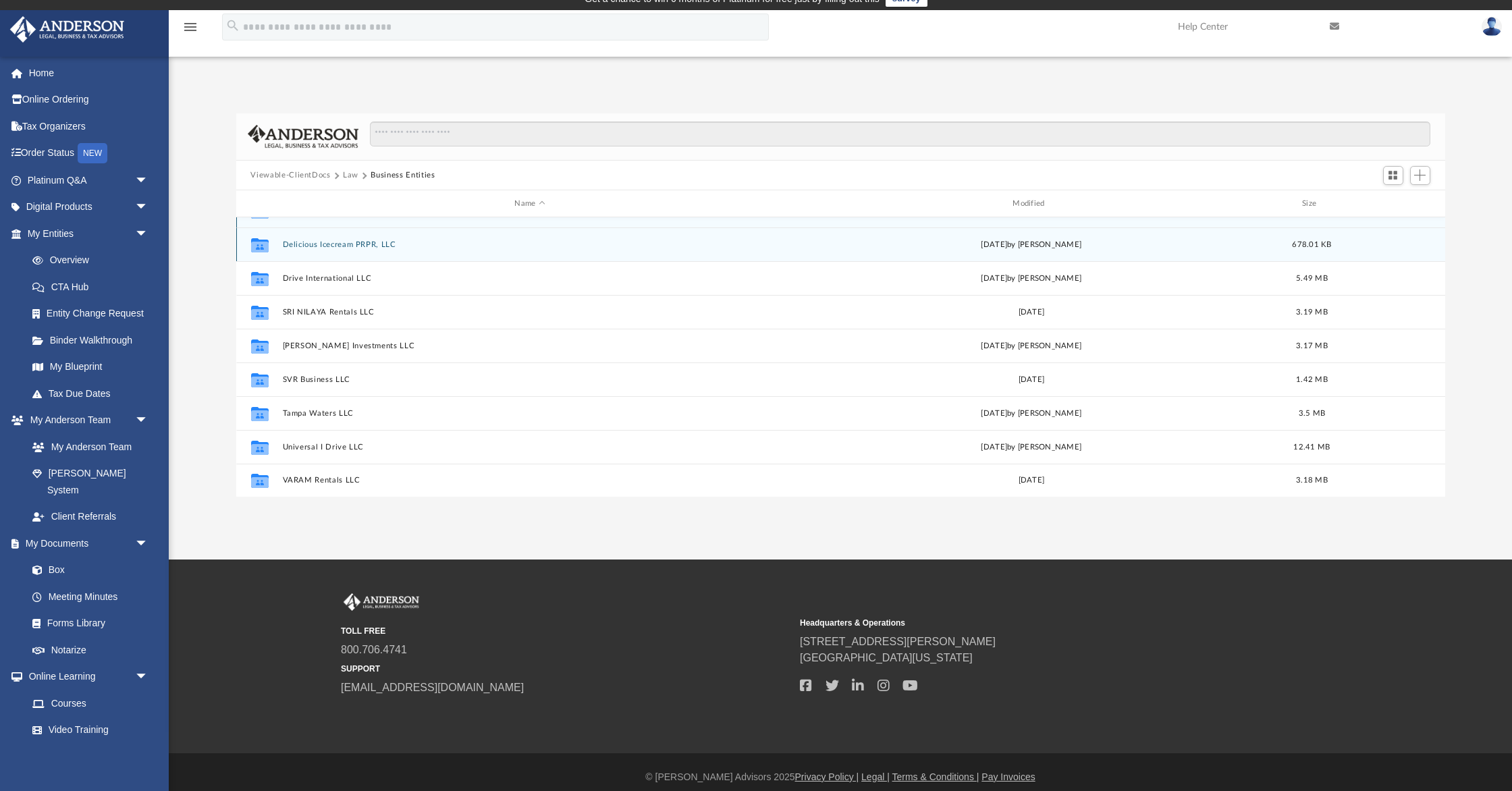
scroll to position [22, 0]
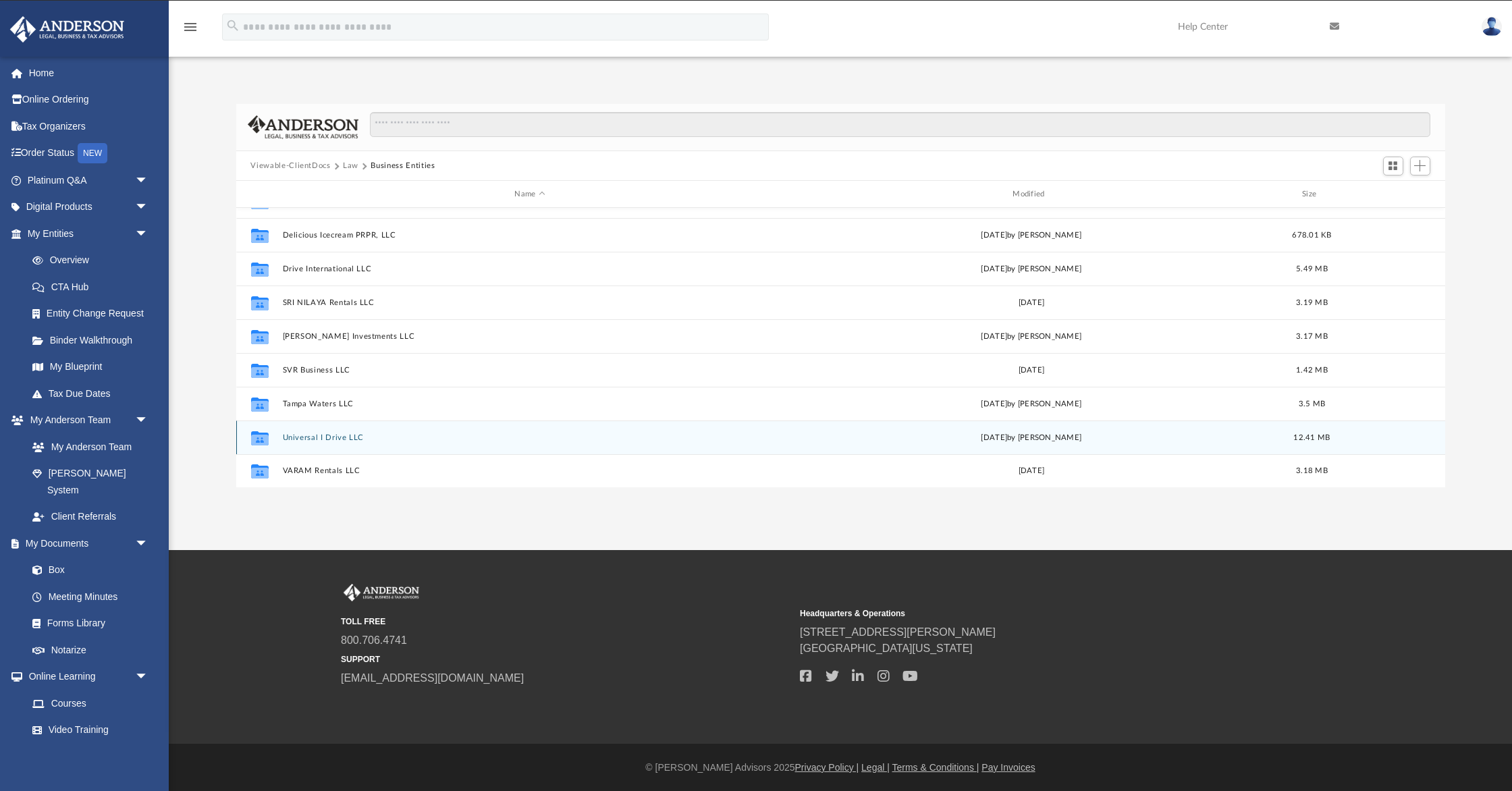
click at [324, 437] on button "Universal I Drive LLC" at bounding box center [530, 438] width 496 height 9
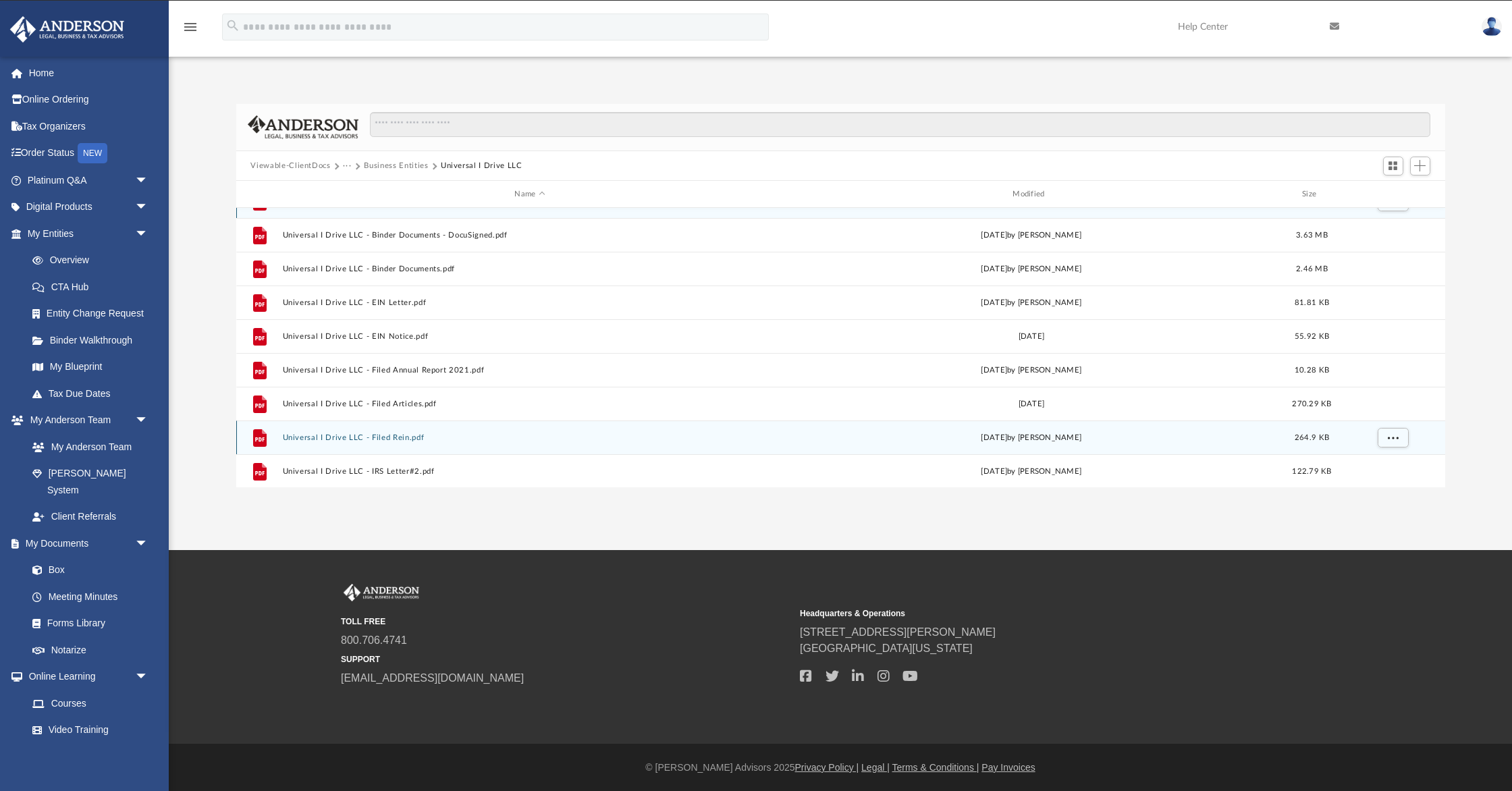
scroll to position [0, 0]
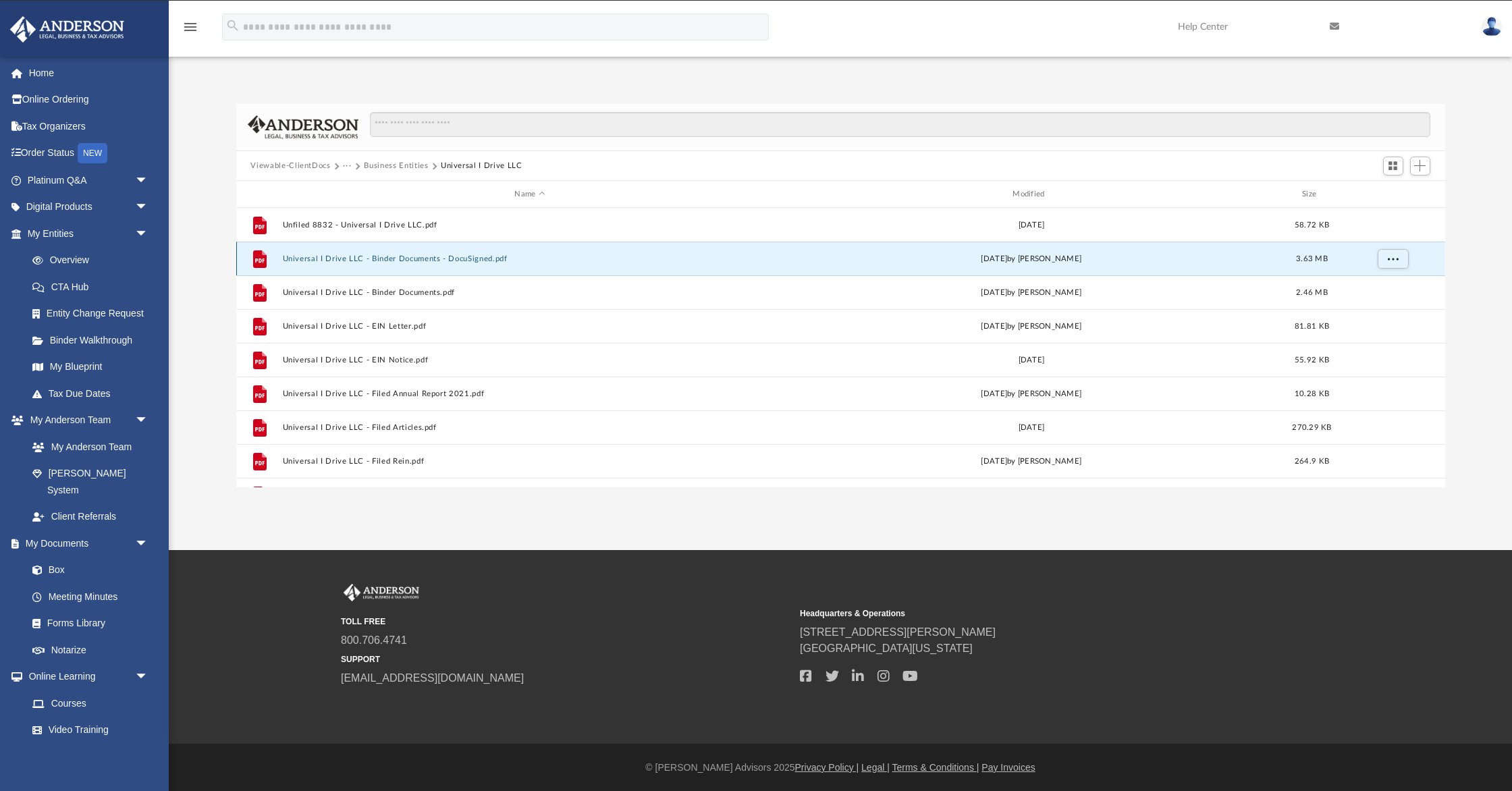
click at [424, 256] on button "Universal I Drive LLC - Binder Documents - DocuSigned.pdf" at bounding box center [530, 259] width 496 height 9
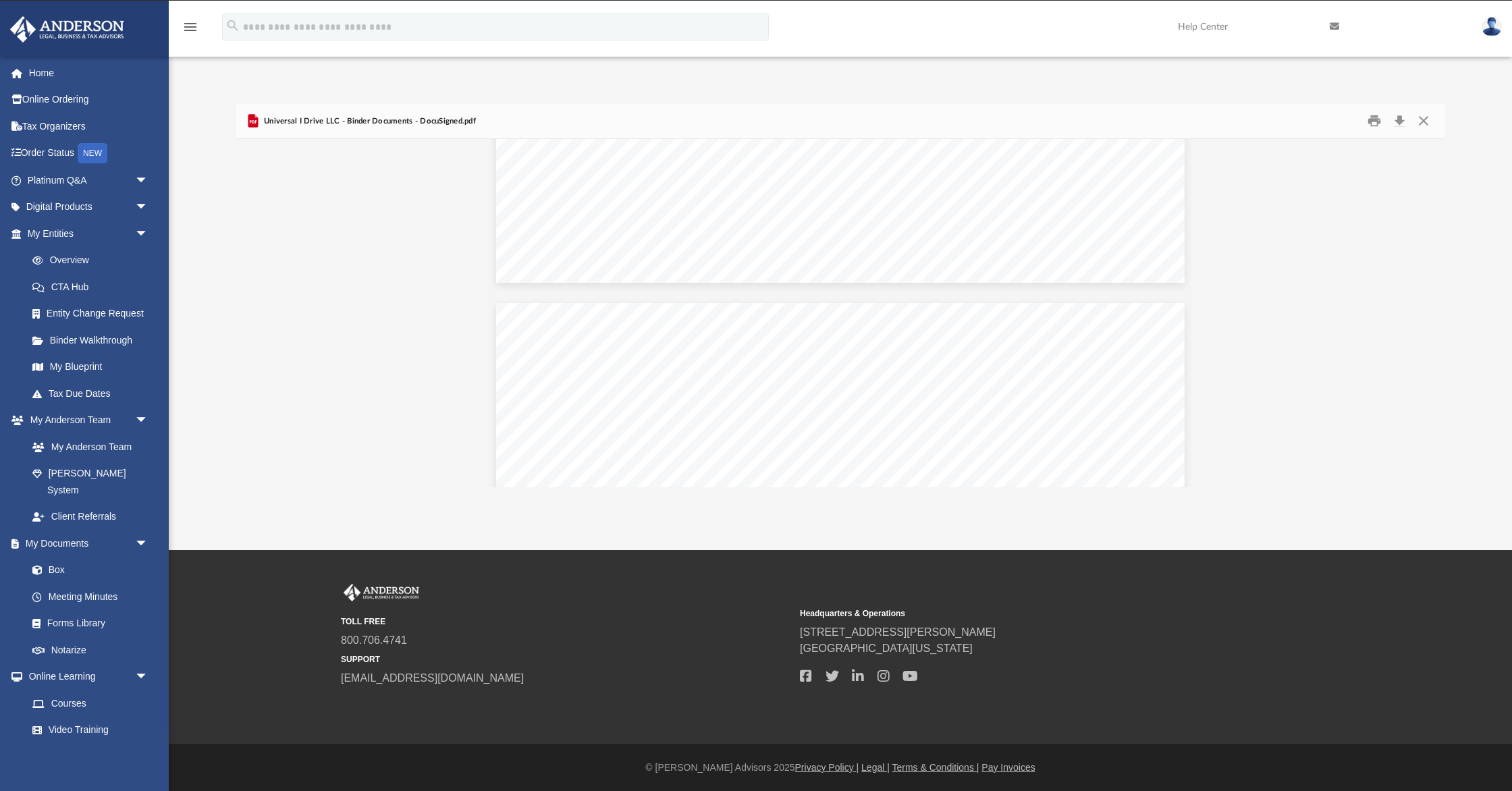
scroll to position [7267, 0]
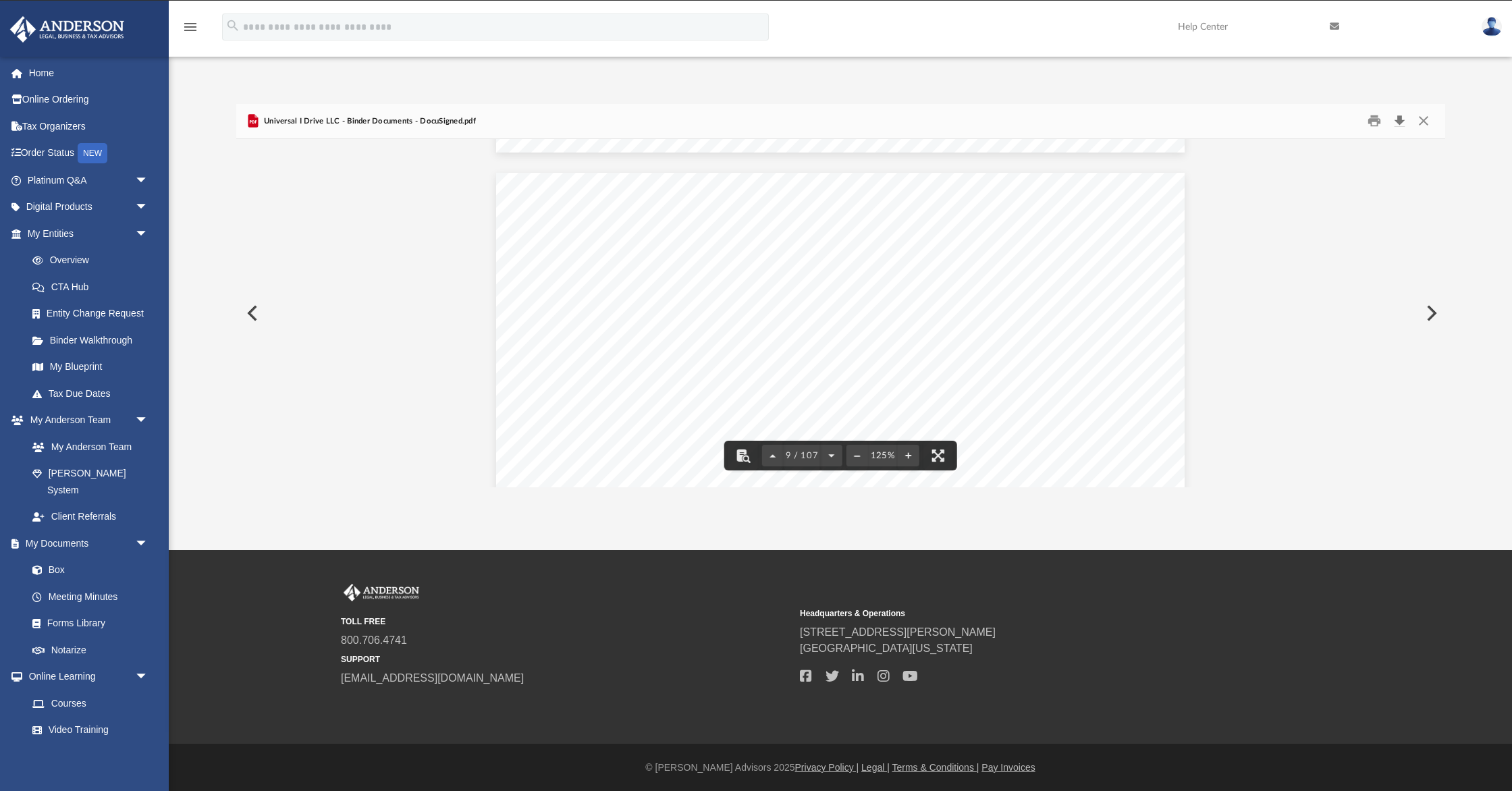
click at [1401, 119] on button "Download" at bounding box center [1401, 121] width 24 height 21
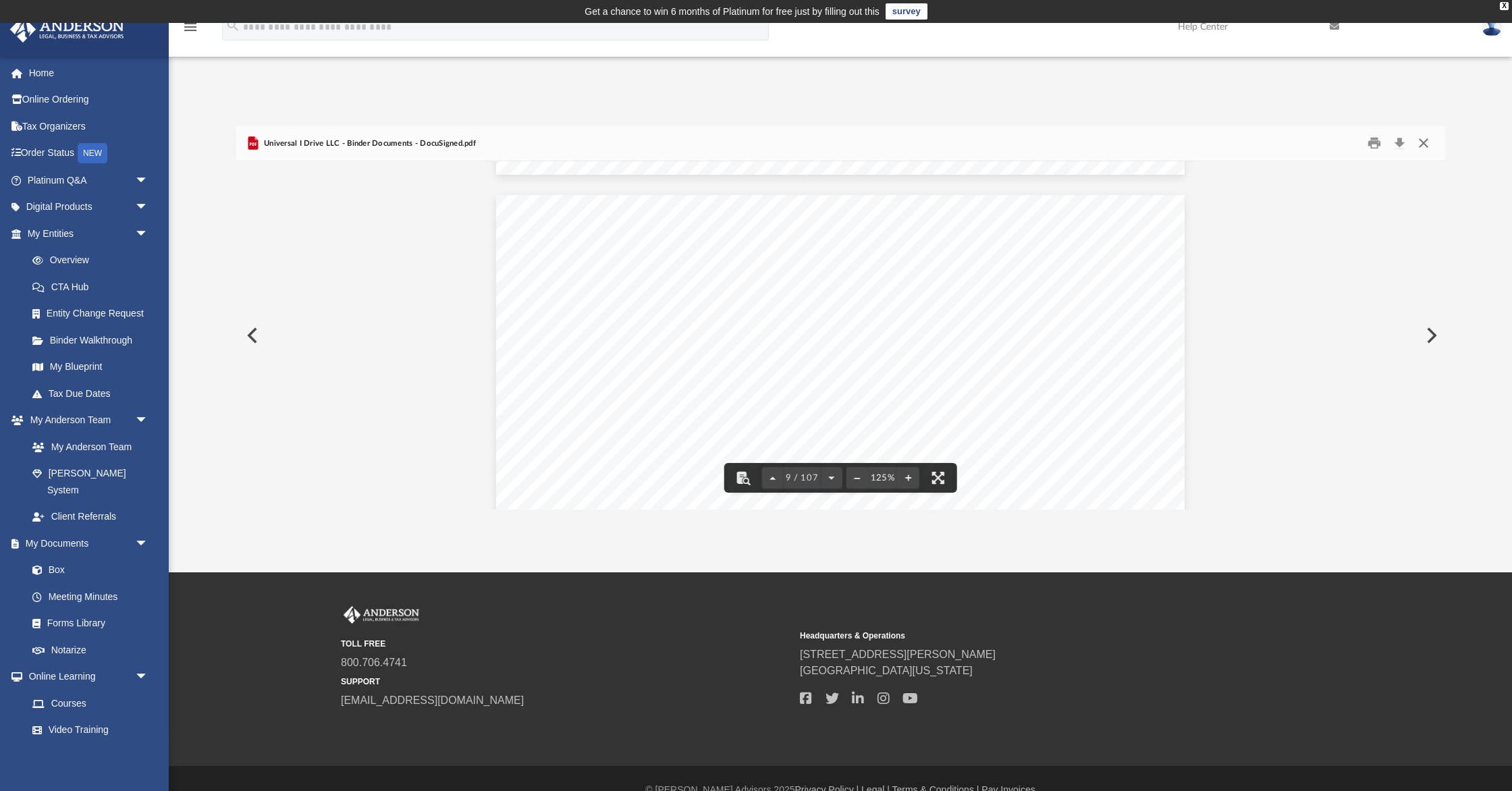
click at [1430, 145] on button "Close" at bounding box center [1424, 143] width 24 height 21
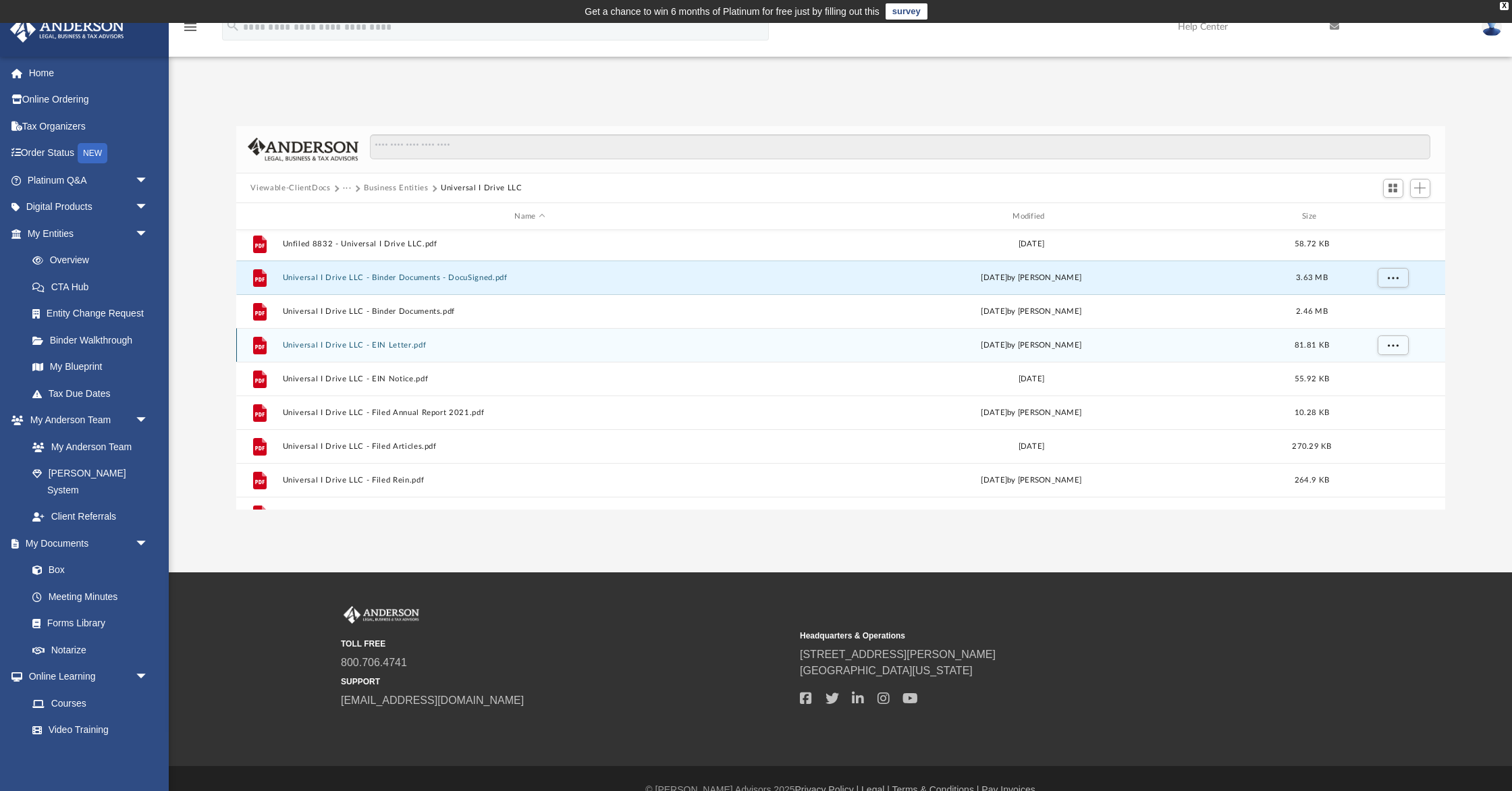
scroll to position [8, 0]
click at [384, 337] on button "Universal I Drive LLC - EIN Letter.pdf" at bounding box center [530, 342] width 496 height 9
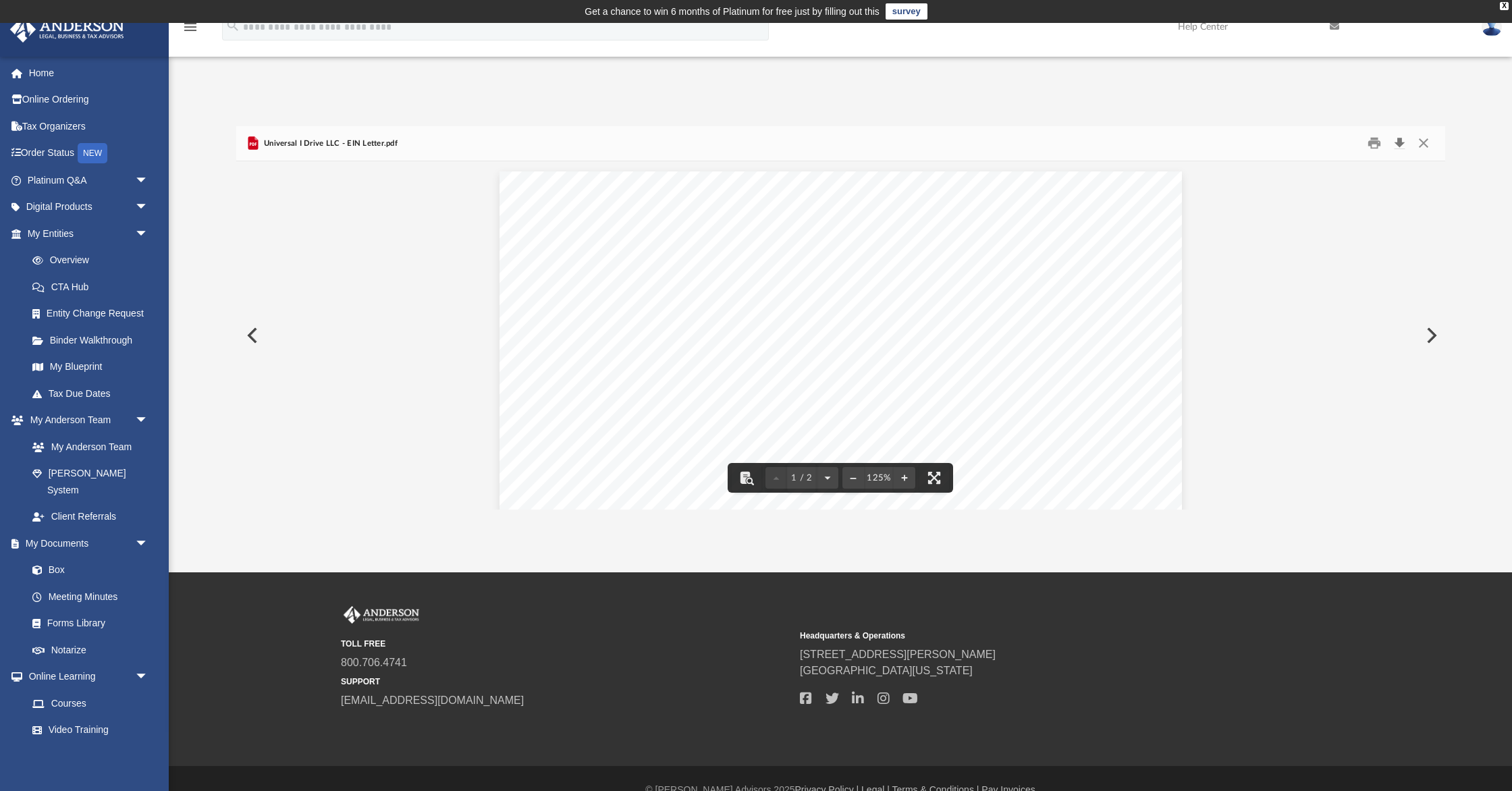
click at [1402, 146] on button "Download" at bounding box center [1401, 143] width 24 height 21
click at [1429, 140] on button "Close" at bounding box center [1424, 143] width 24 height 21
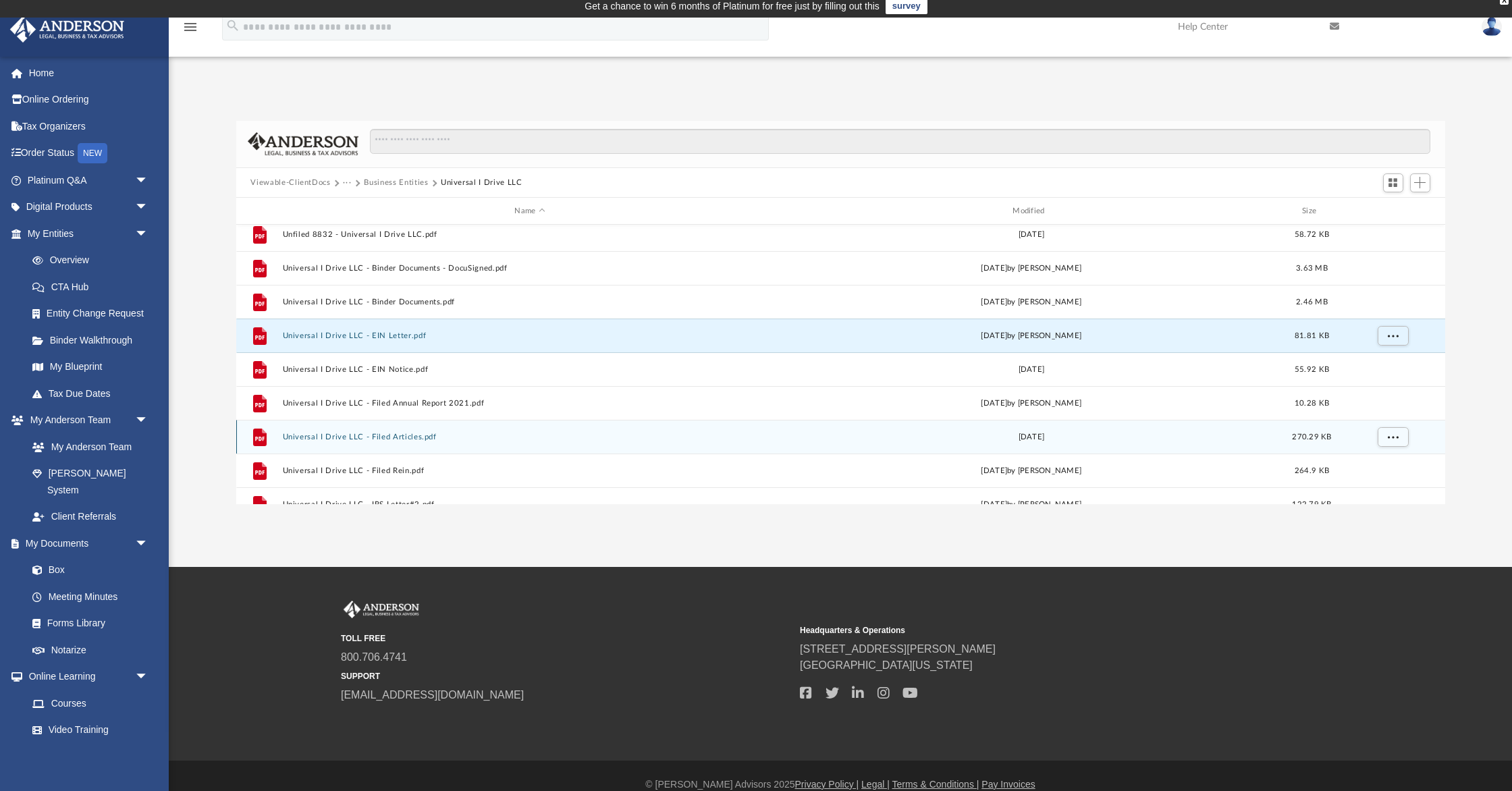
scroll to position [2, 0]
click at [391, 439] on button "Universal I Drive LLC - Filed Articles.pdf" at bounding box center [530, 442] width 496 height 9
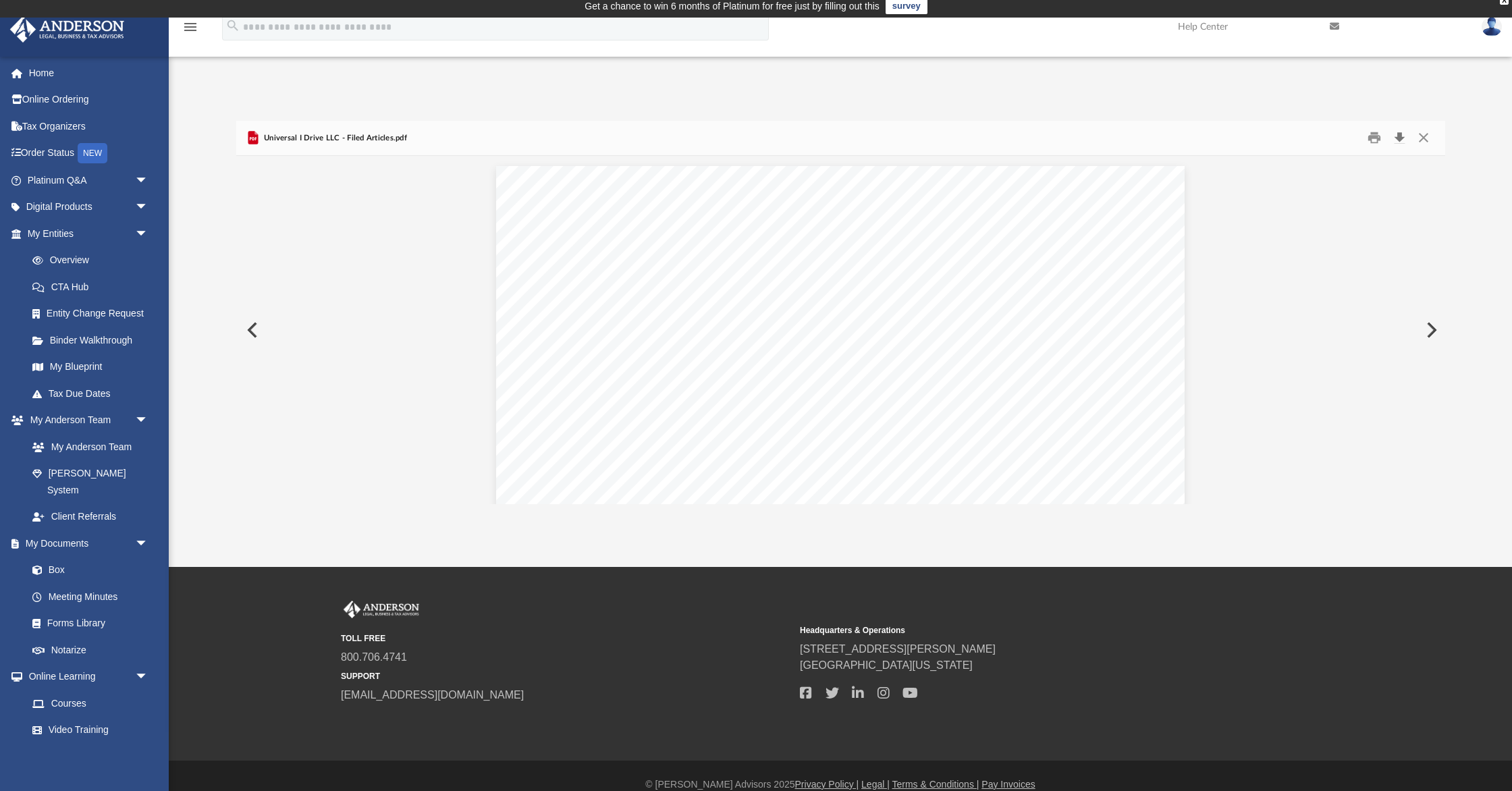
click at [1402, 138] on button "Download" at bounding box center [1401, 137] width 24 height 21
click at [1425, 135] on button "Close" at bounding box center [1424, 137] width 24 height 21
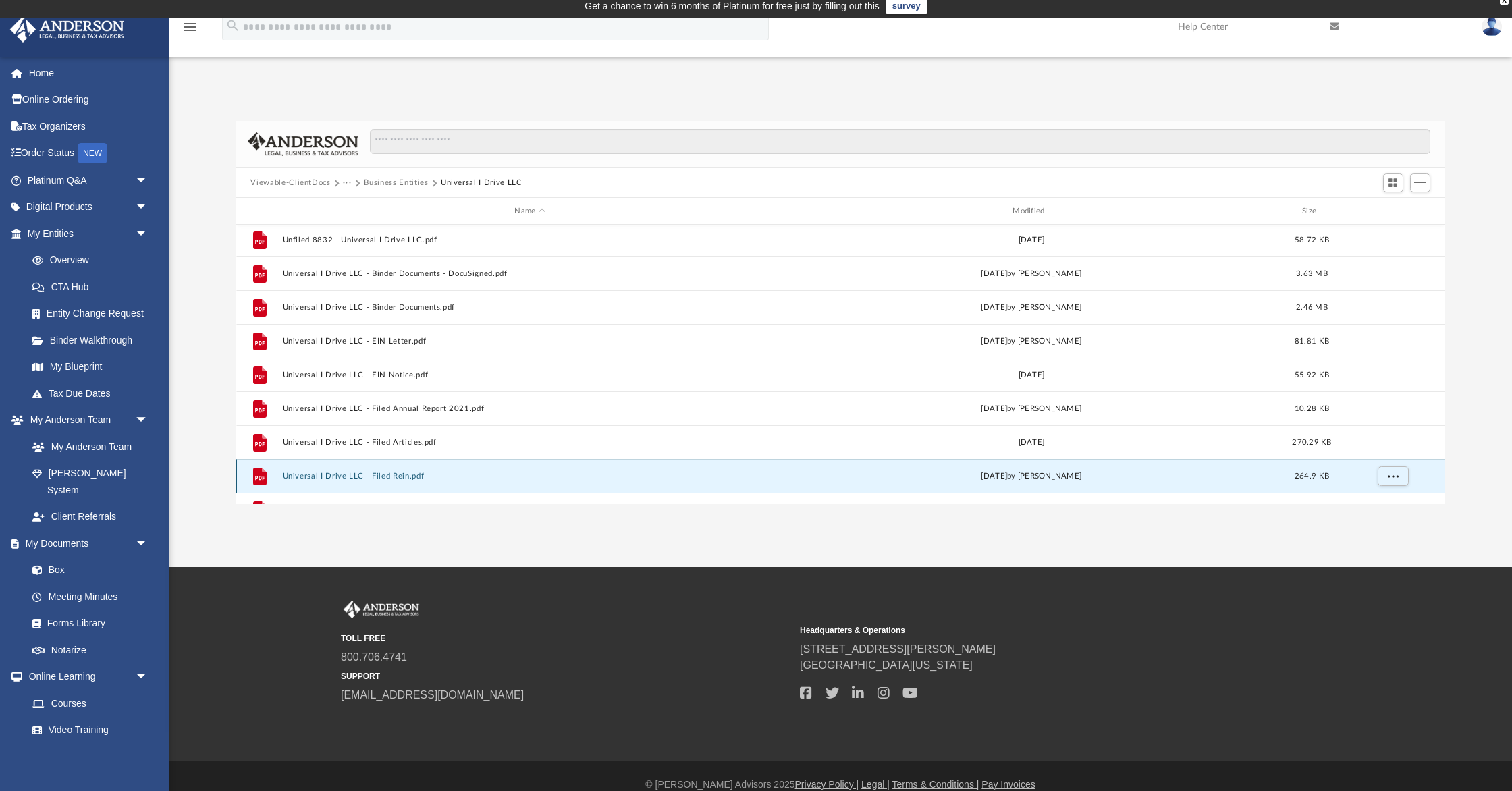
click at [397, 474] on button "Universal I Drive LLC - Filed Rein.pdf" at bounding box center [530, 477] width 496 height 9
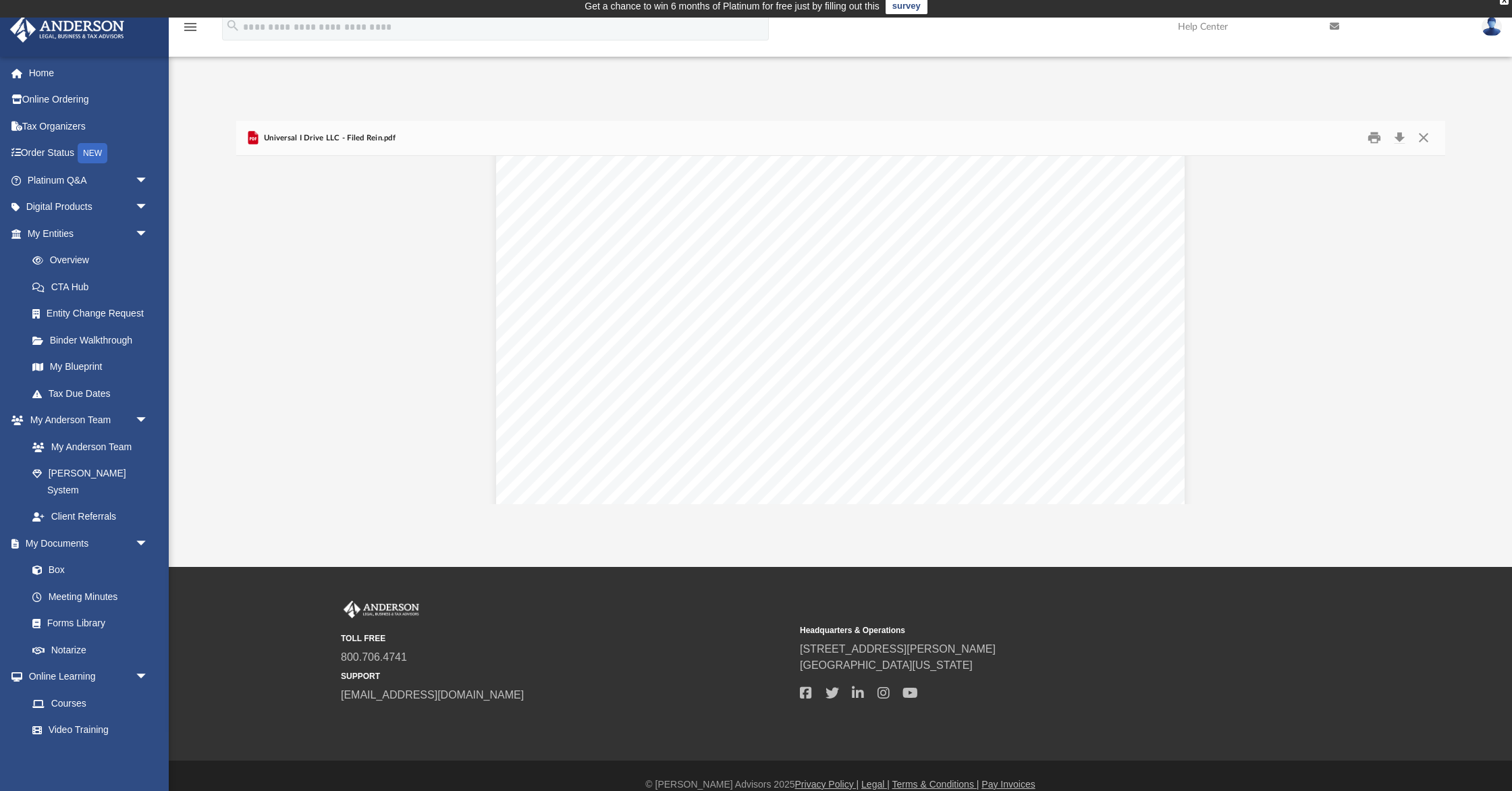
scroll to position [427, 0]
click at [1425, 138] on button "Close" at bounding box center [1424, 137] width 24 height 21
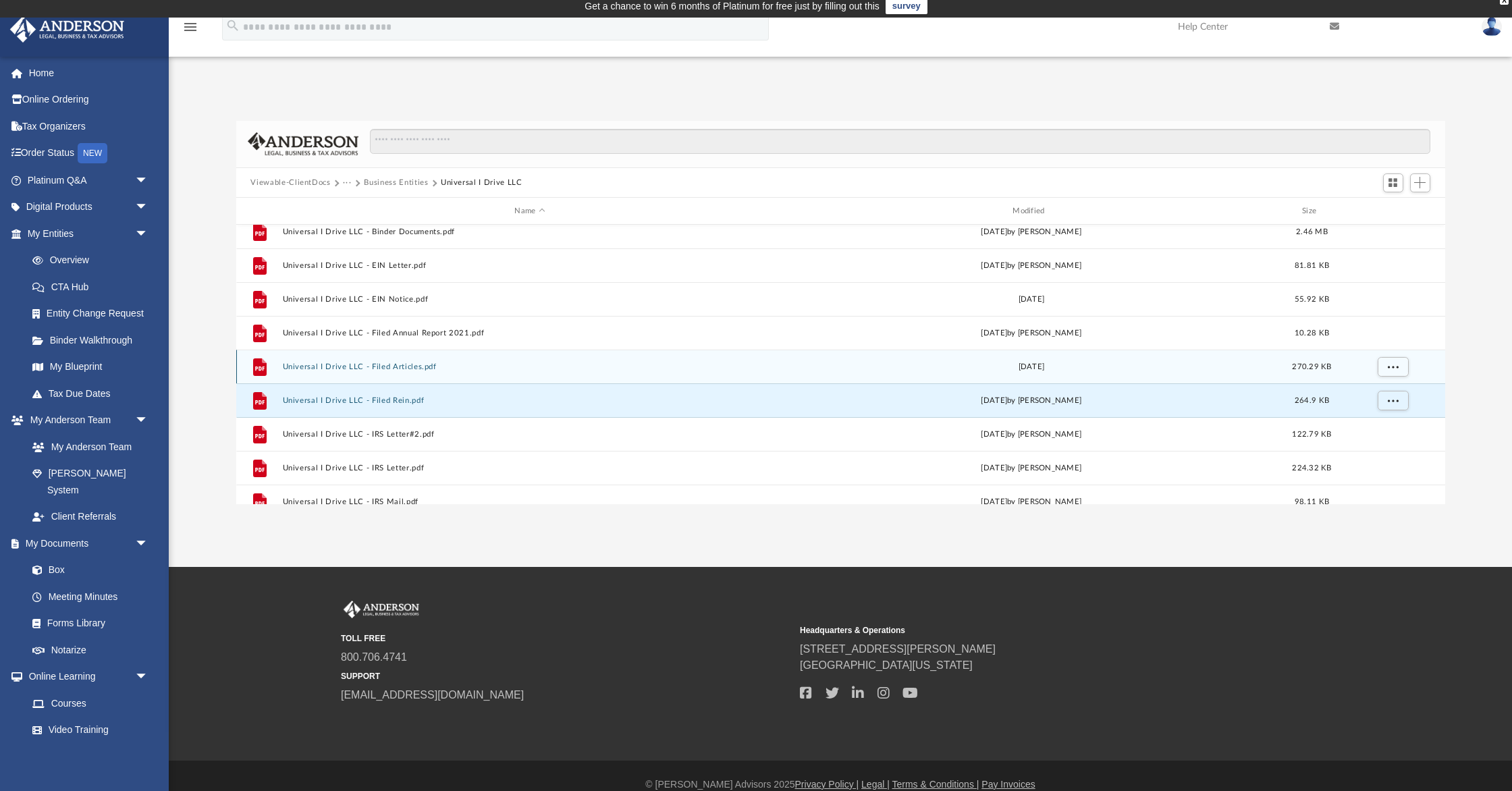
scroll to position [80, 0]
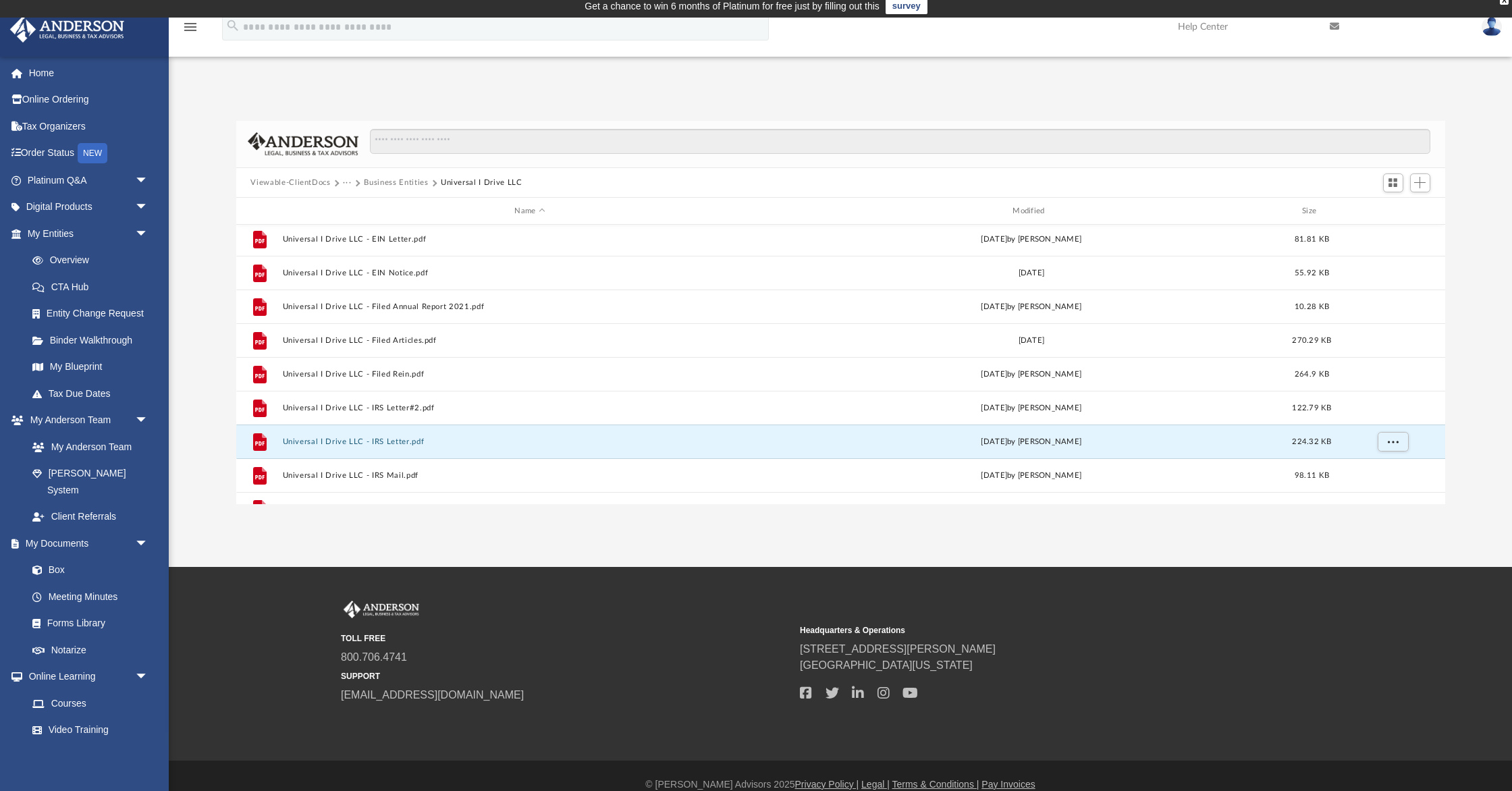
click at [396, 445] on div "File Universal I Drive LLC - Binder Documents.pdf Wed Dec 9 2020 by Jasmine Gra…" at bounding box center [841, 365] width 1209 height 280
click at [401, 439] on button "Universal I Drive LLC - IRS Letter.pdf" at bounding box center [530, 442] width 496 height 9
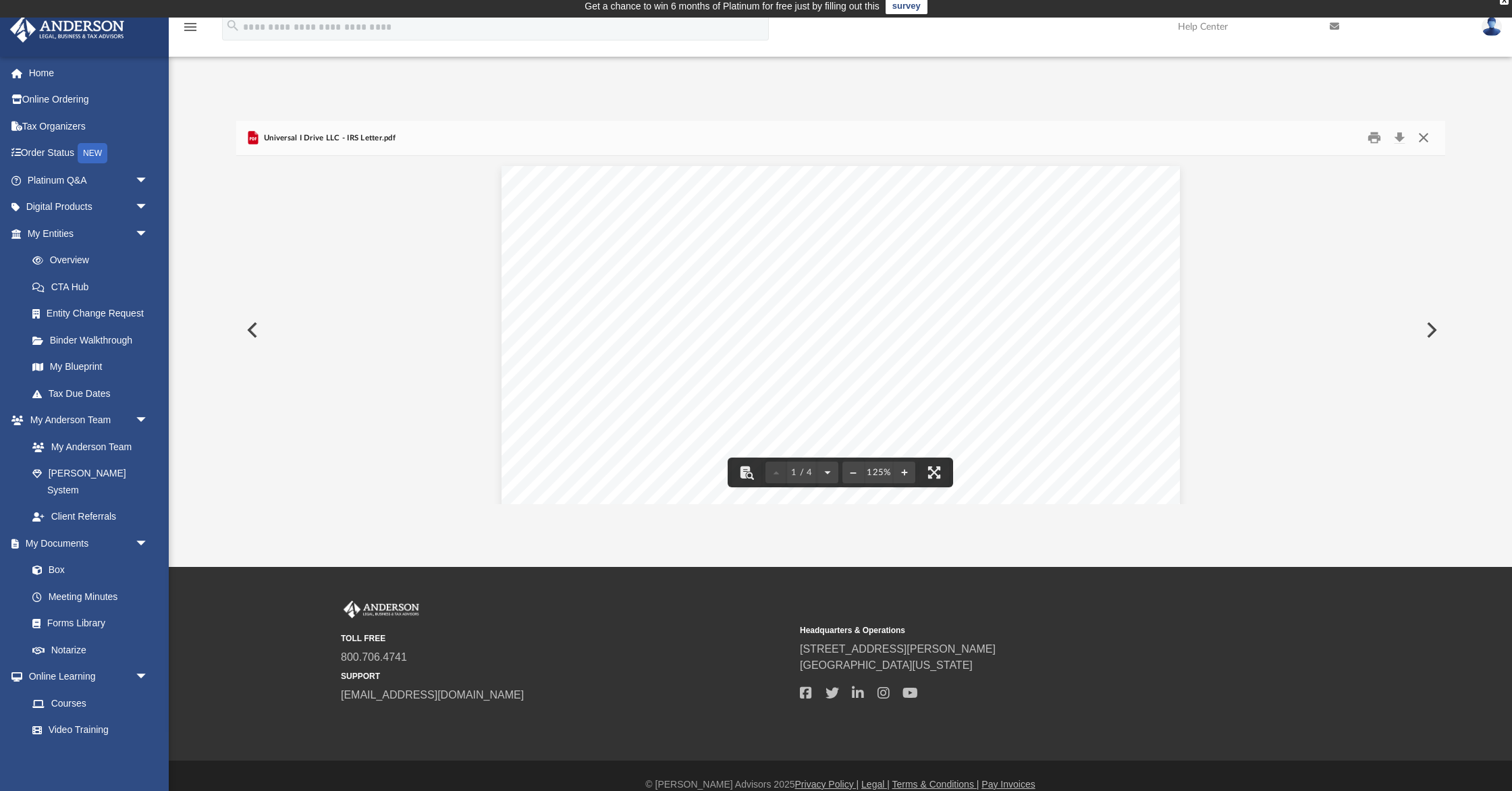
click at [1423, 140] on button "Close" at bounding box center [1424, 137] width 24 height 21
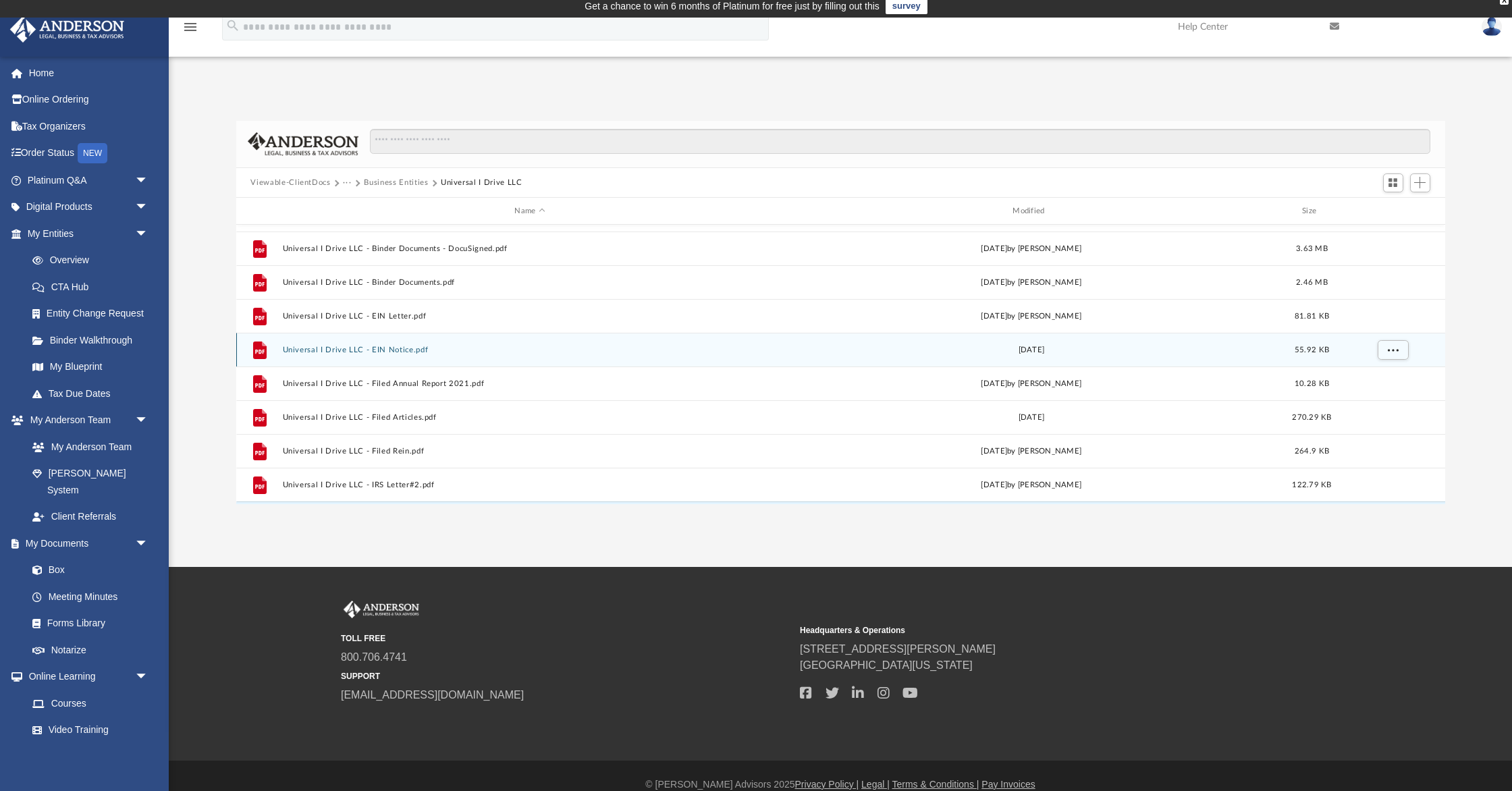
scroll to position [0, 0]
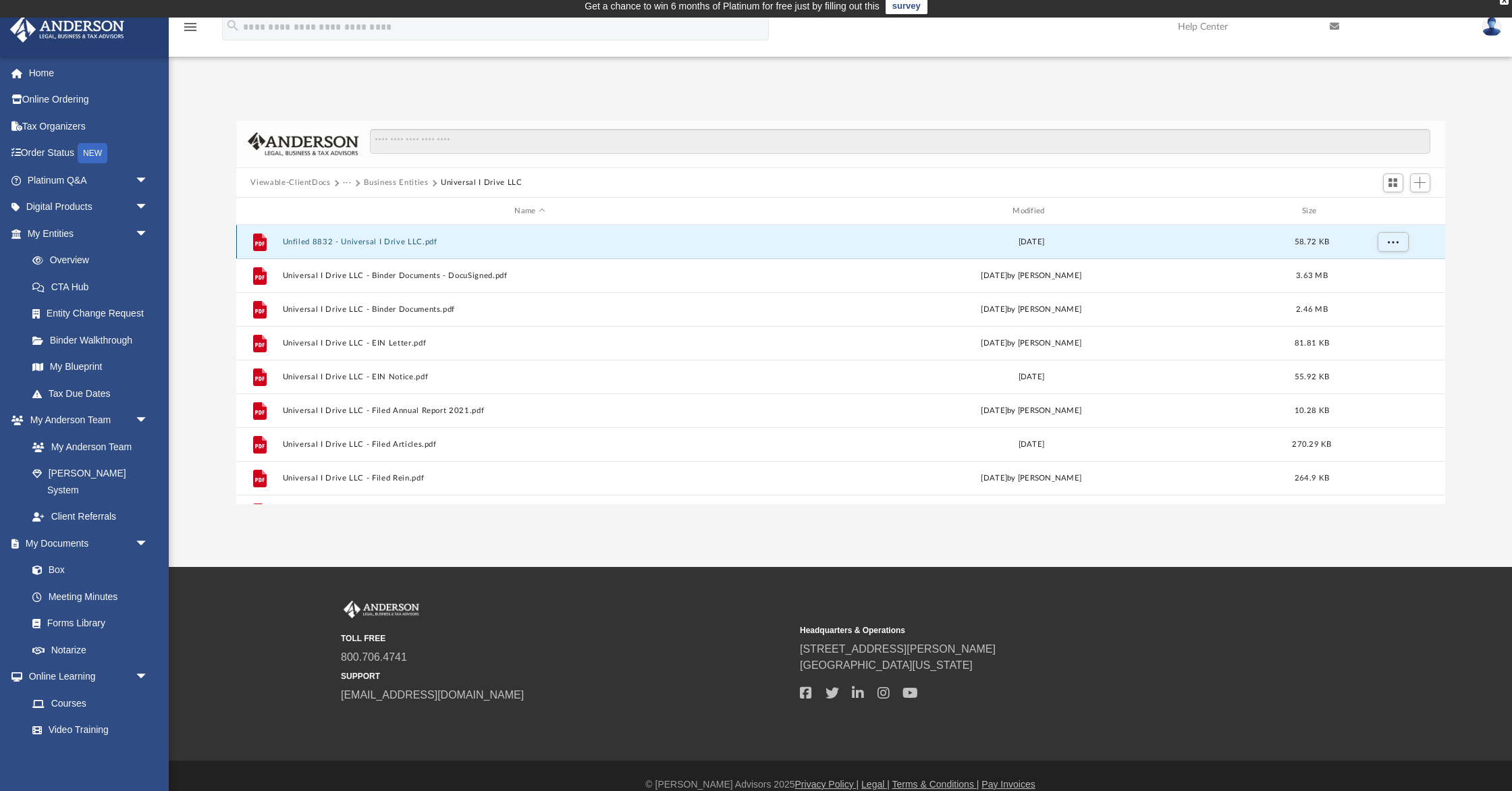
click at [394, 241] on button "Unfiled 8832 - Universal I Drive LLC.pdf" at bounding box center [530, 243] width 496 height 9
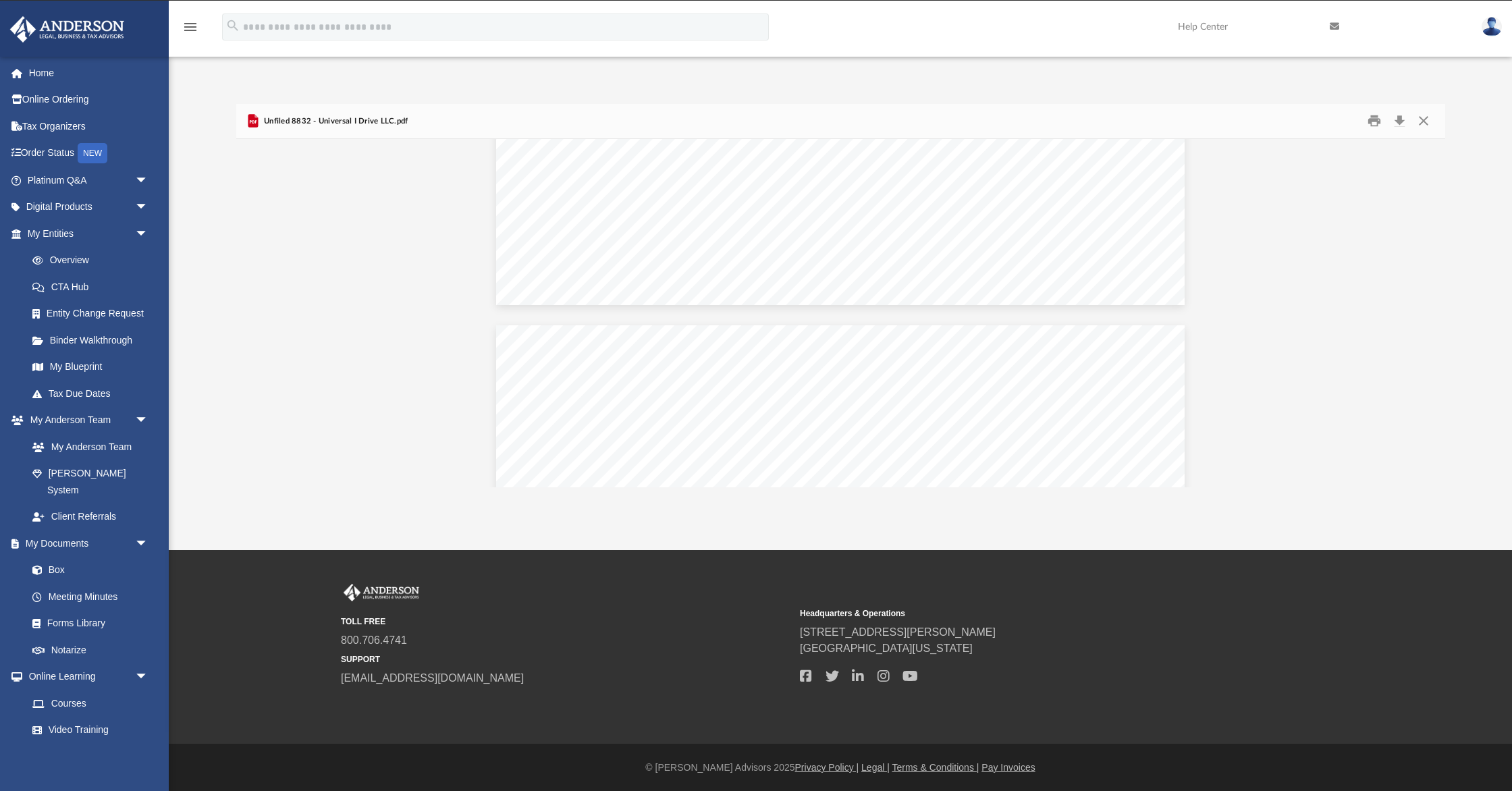
scroll to position [1641, 0]
click at [1401, 121] on button "Download" at bounding box center [1401, 121] width 24 height 21
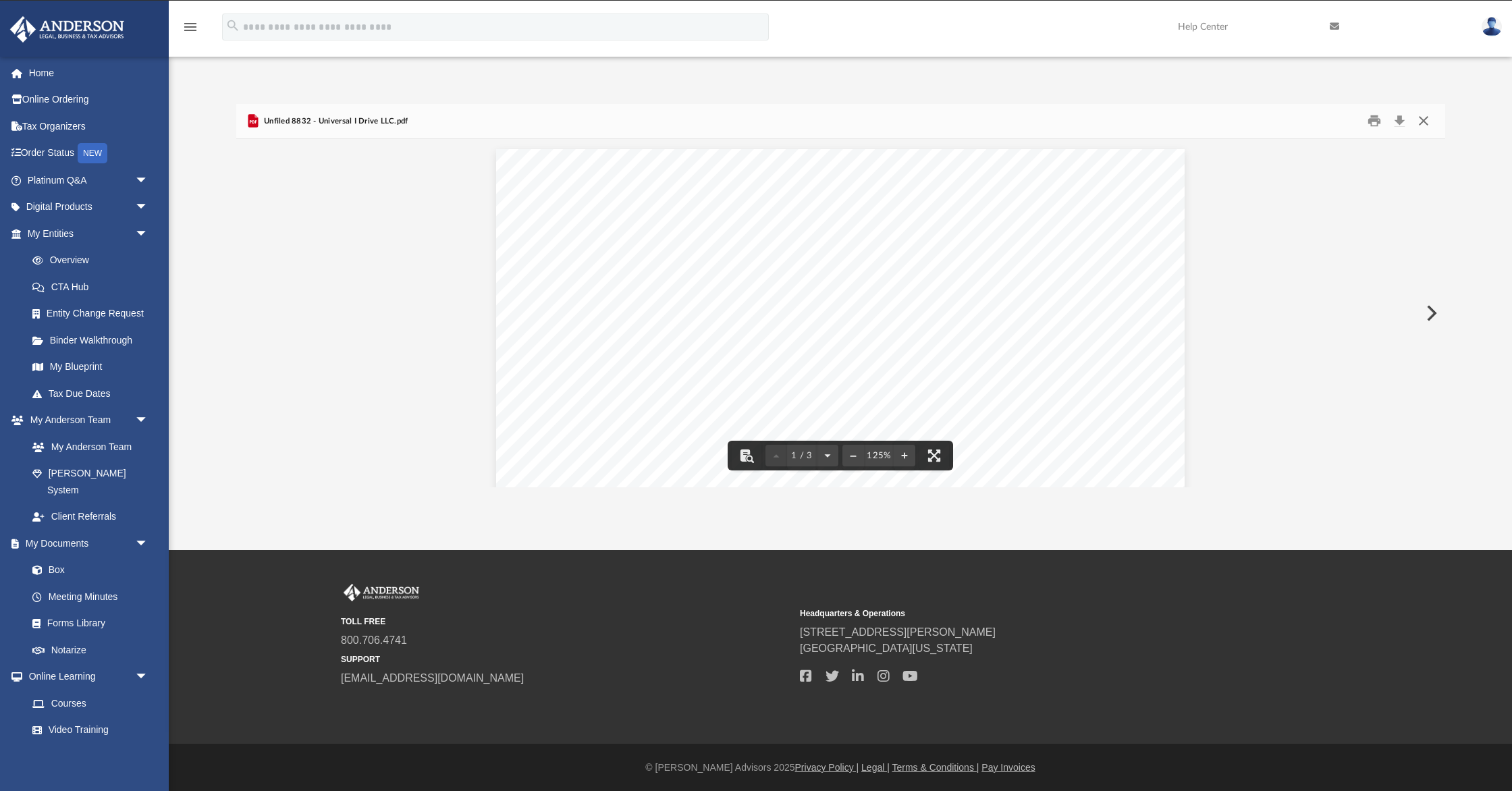
click at [1425, 123] on button "Close" at bounding box center [1424, 121] width 24 height 21
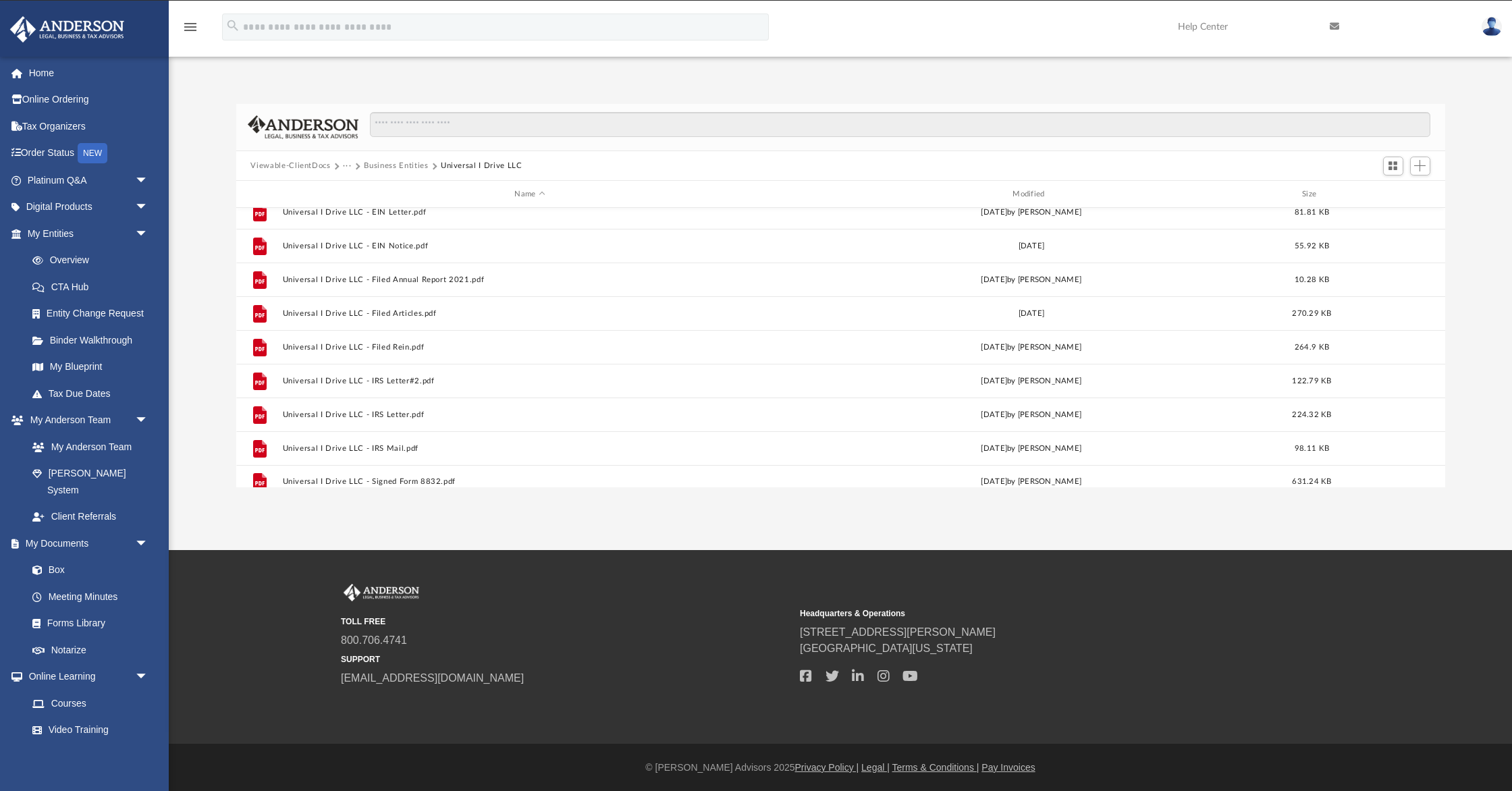
scroll to position [125, 0]
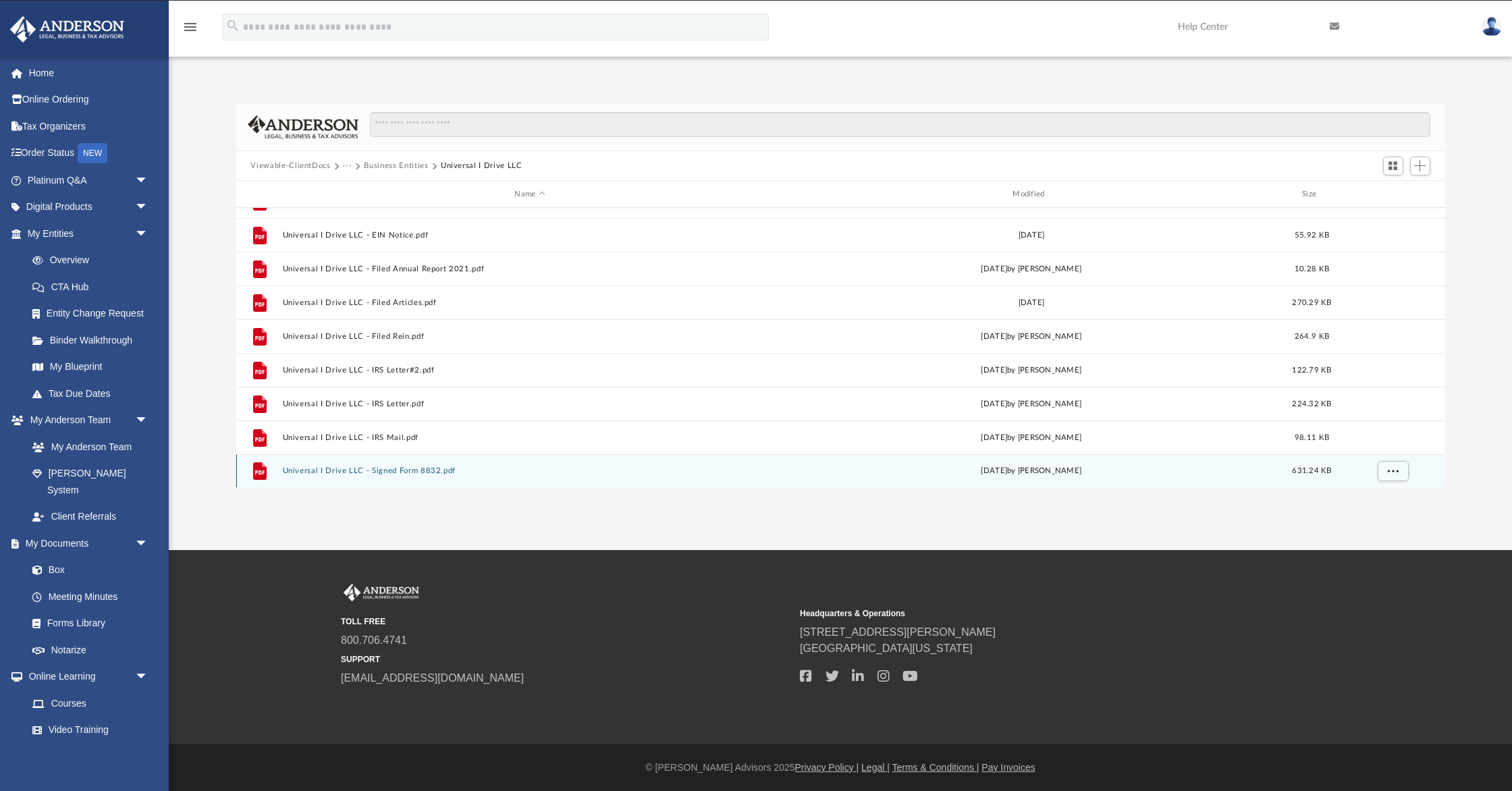
click at [367, 469] on button "Universal I Drive LLC - Signed Form 8832.pdf" at bounding box center [530, 471] width 496 height 9
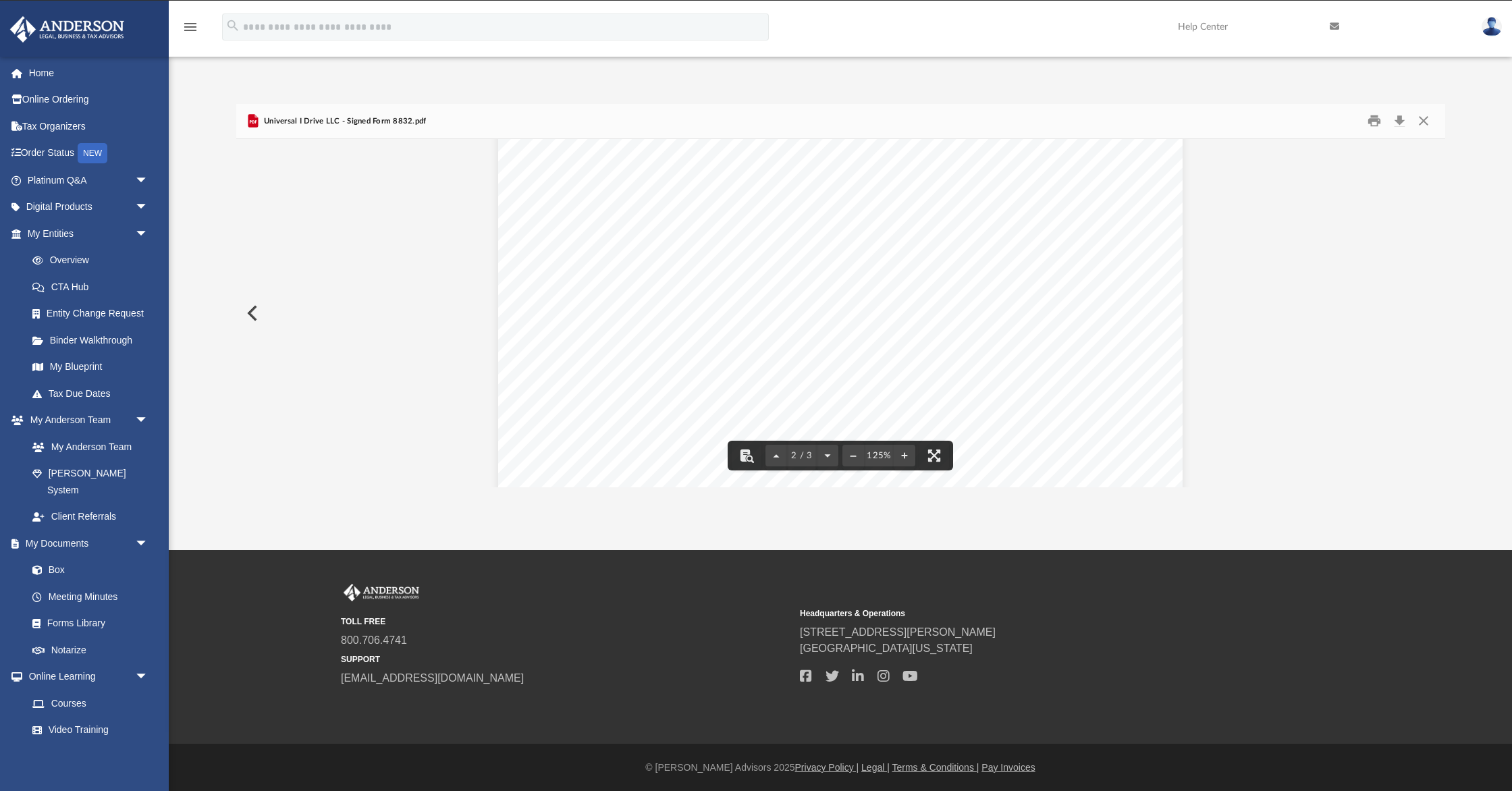
scroll to position [1211, 0]
click at [1401, 121] on button "Download" at bounding box center [1401, 121] width 24 height 21
